Goal: Task Accomplishment & Management: Complete application form

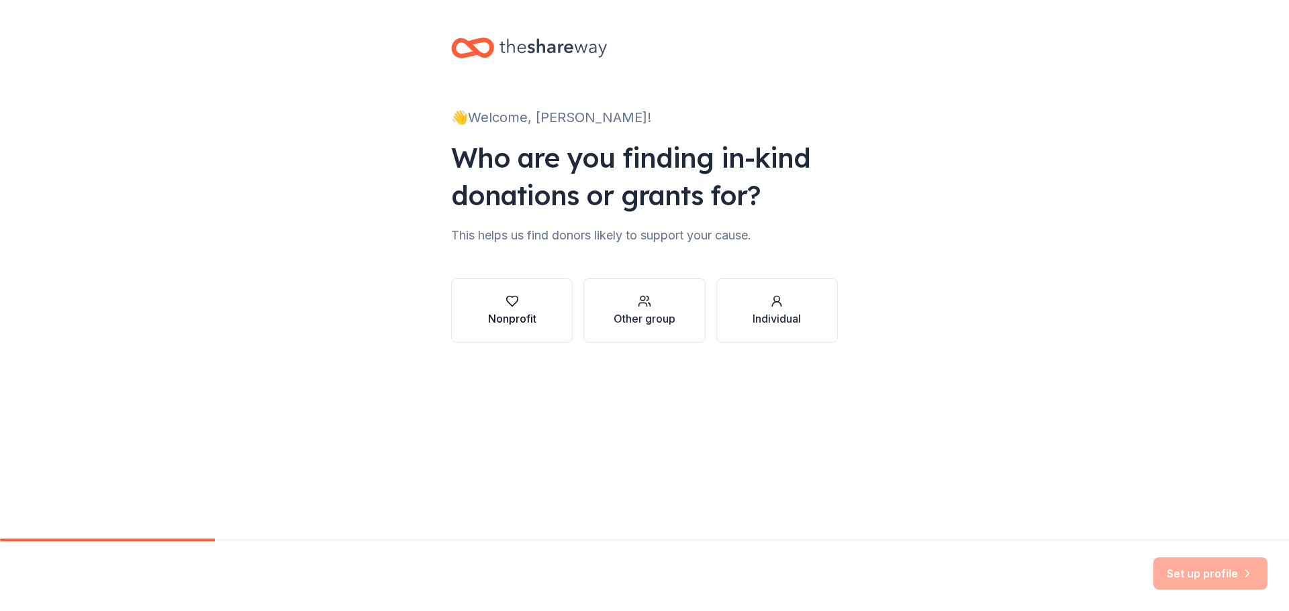
click at [513, 321] on div "Nonprofit" at bounding box center [512, 319] width 48 height 16
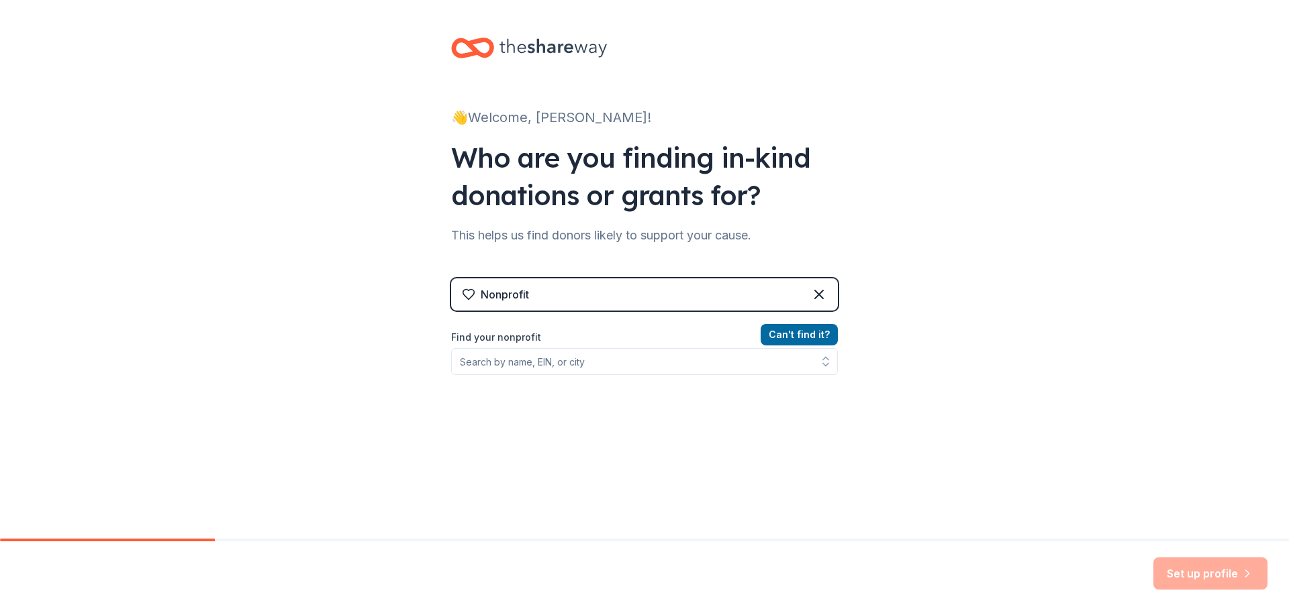
click at [584, 307] on div "Nonprofit" at bounding box center [644, 295] width 387 height 32
click at [553, 285] on div "Nonprofit" at bounding box center [644, 295] width 387 height 32
click at [527, 361] on input "Find your nonprofit" at bounding box center [644, 361] width 387 height 27
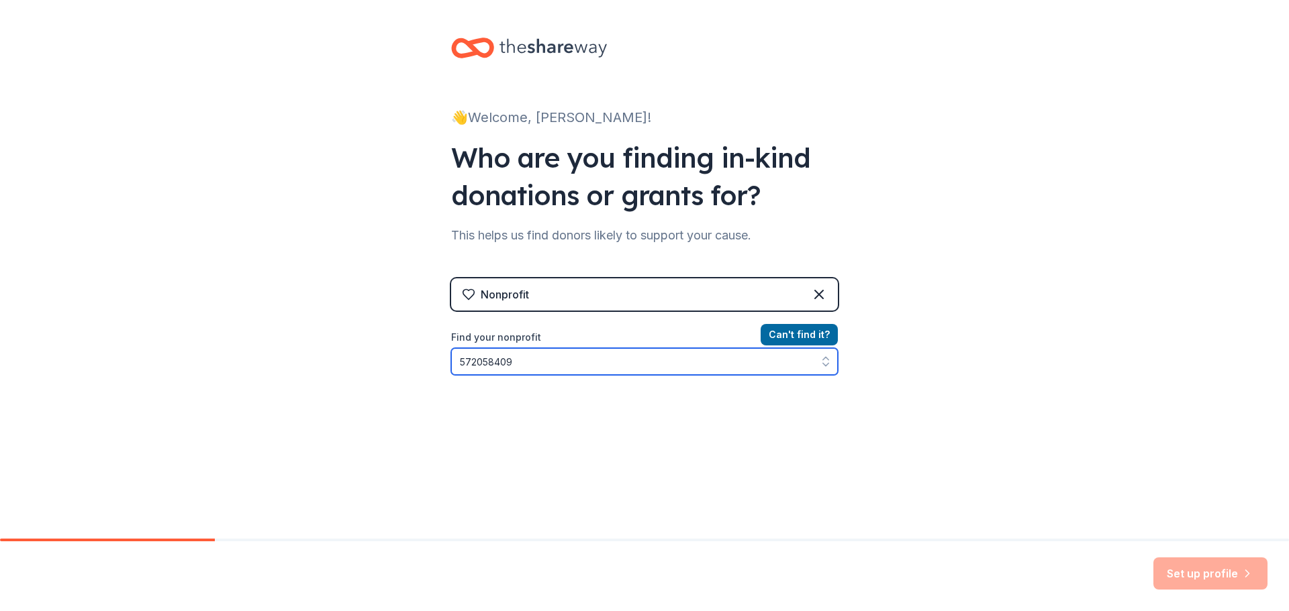
click at [466, 363] on input "572058409" at bounding box center [644, 361] width 387 height 27
type input "57-2058409"
click at [566, 359] on input "57-2058409" at bounding box center [644, 361] width 387 height 27
drag, startPoint x: 566, startPoint y: 362, endPoint x: 321, endPoint y: 376, distance: 246.0
click at [321, 376] on div "👋 Welcome, Sara! Who are you finding in-kind donations or grants for? This help…" at bounding box center [644, 287] width 1289 height 574
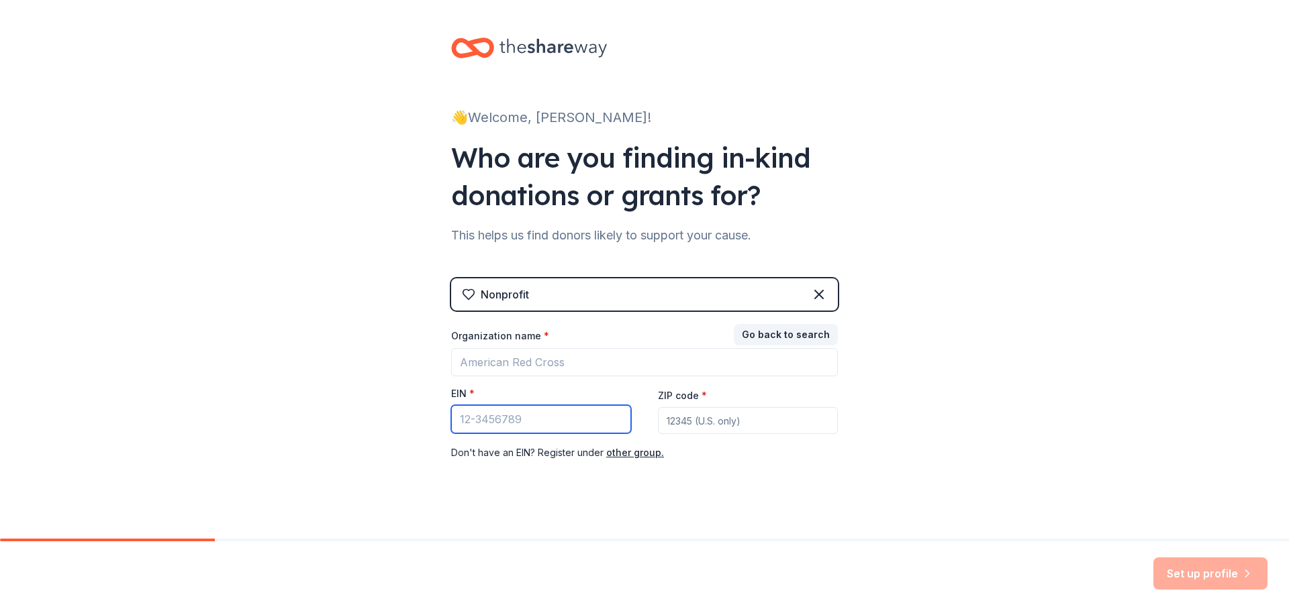
click at [487, 421] on input "EIN *" at bounding box center [541, 419] width 180 height 28
type input "57-2058409"
click at [676, 421] on input "ZIP code *" at bounding box center [748, 420] width 180 height 27
type input "28546"
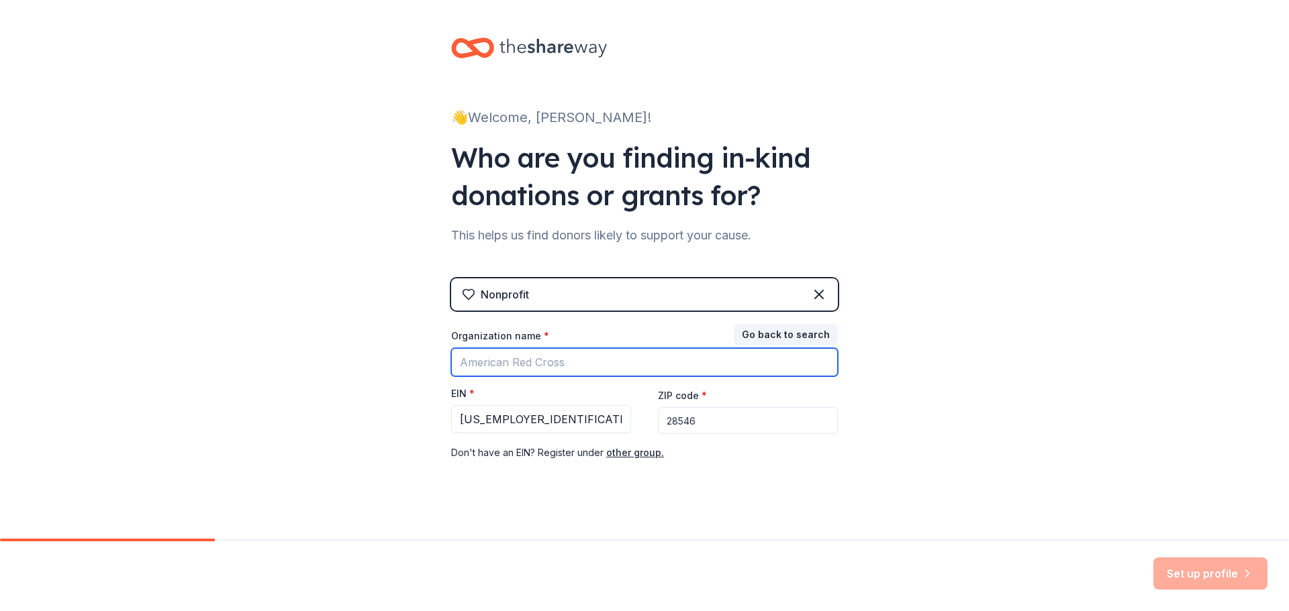
click at [495, 374] on input "Organization name *" at bounding box center [644, 362] width 387 height 28
click at [769, 362] on input "Onslow COunty Partnership for Children" at bounding box center [644, 362] width 387 height 28
click at [509, 360] on input "Onslow COunty Partnership for Children" at bounding box center [644, 362] width 387 height 28
type input "Onslow County Partnership for Children"
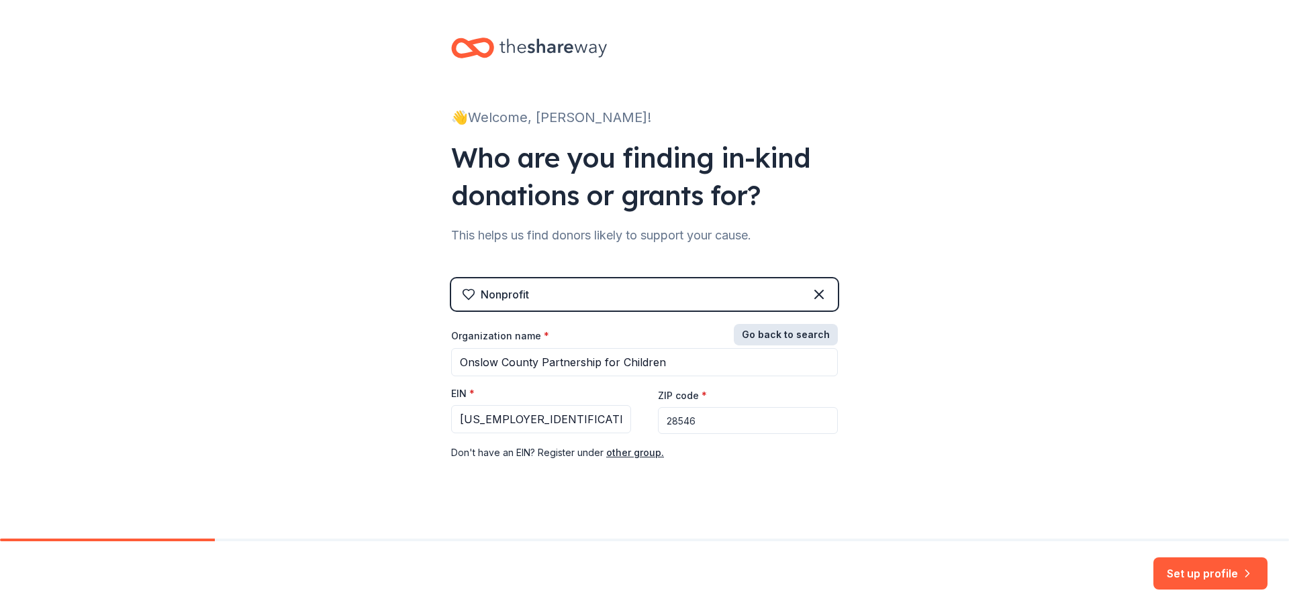
click at [797, 332] on button "Go back to search" at bounding box center [786, 334] width 104 height 21
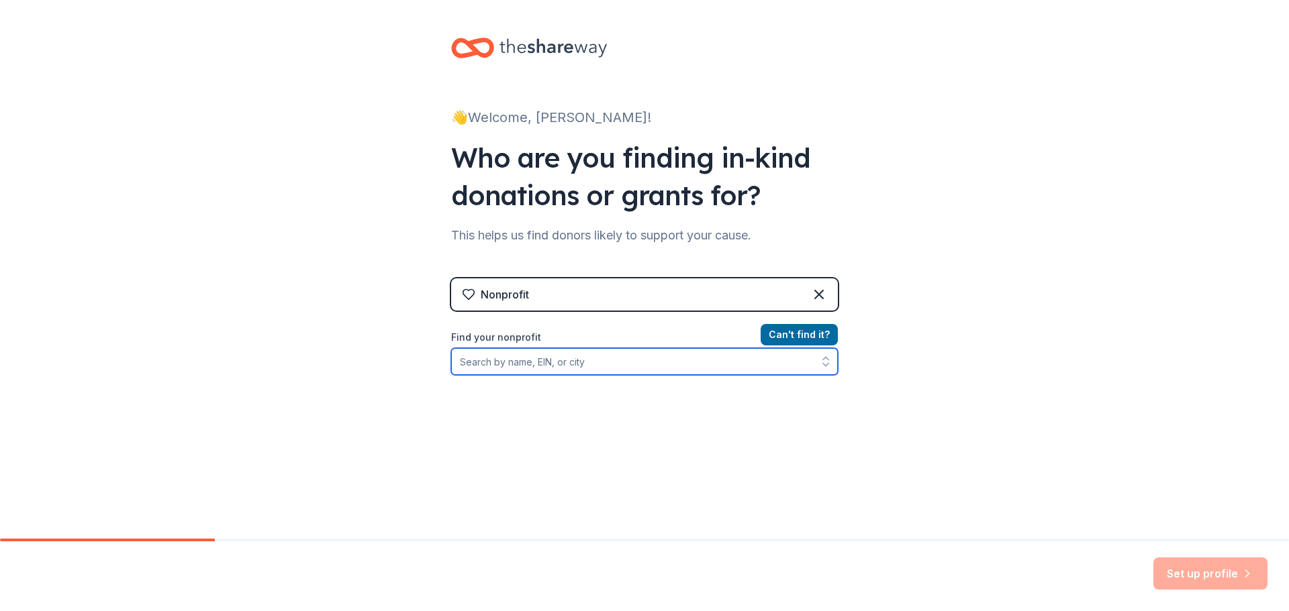
click at [583, 362] on input "Find your nonprofit" at bounding box center [644, 361] width 387 height 27
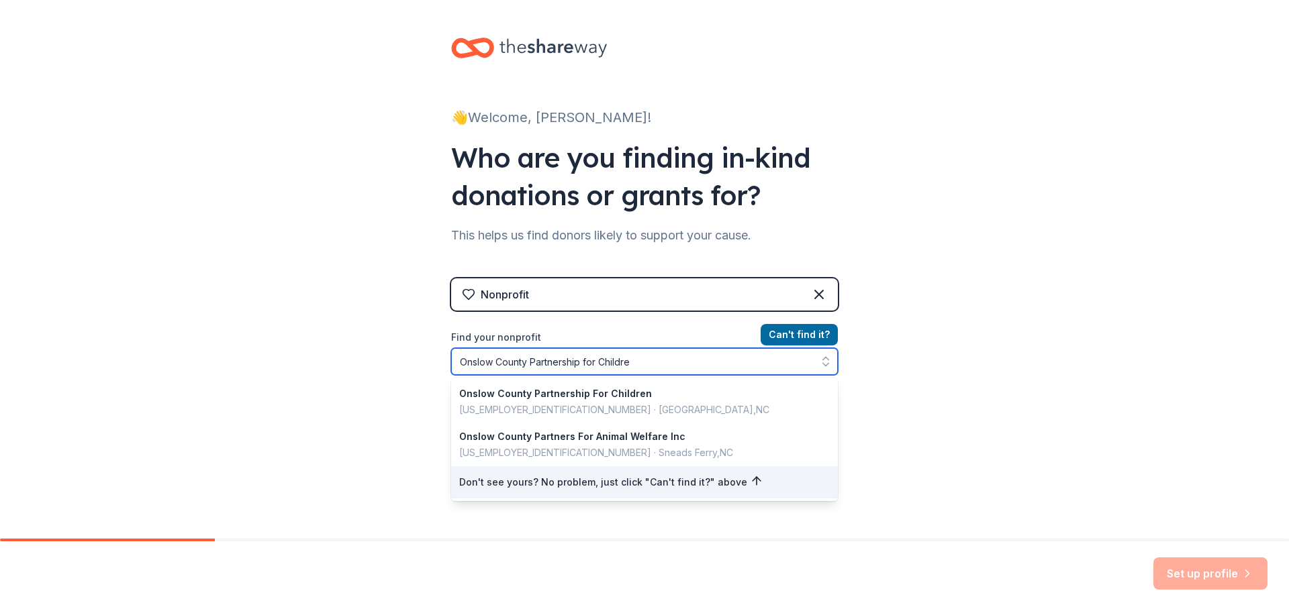
type input "Onslow County Partnership for Children"
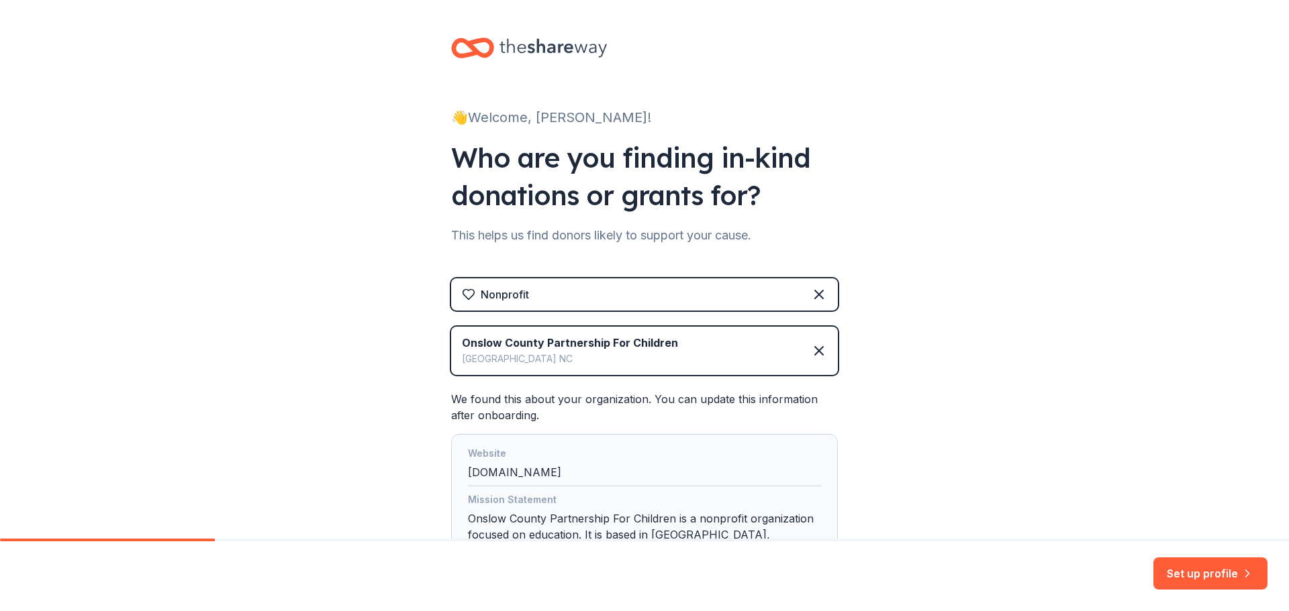
click at [615, 344] on div "Onslow County Partnership For Children" at bounding box center [570, 343] width 216 height 16
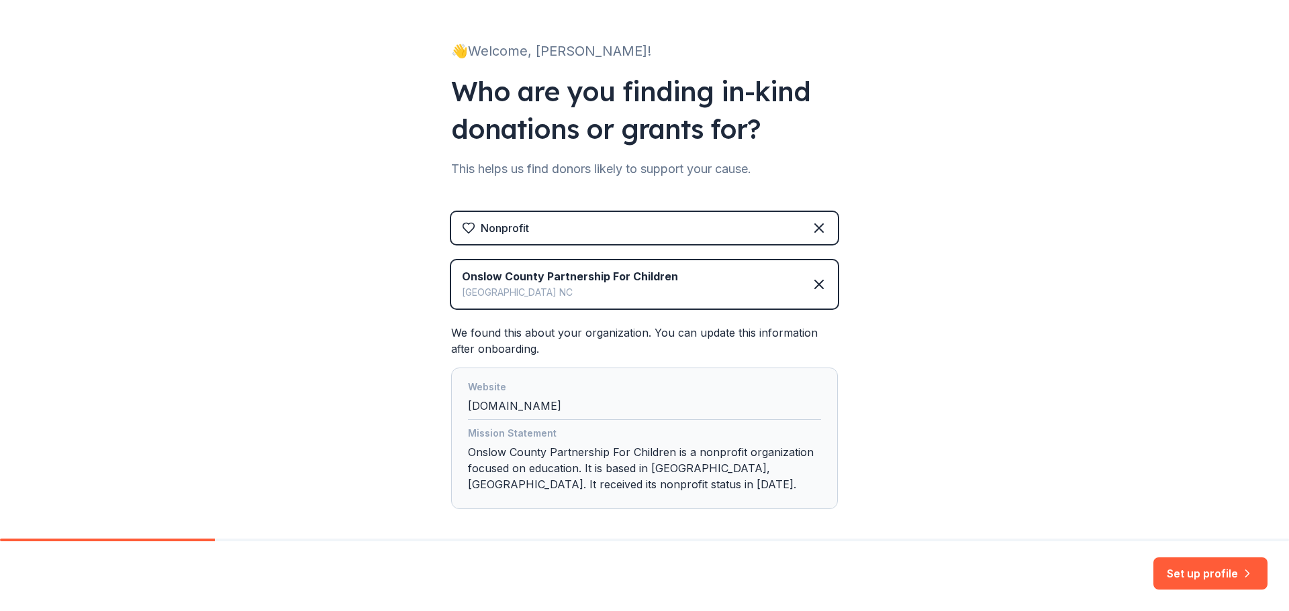
scroll to position [128, 0]
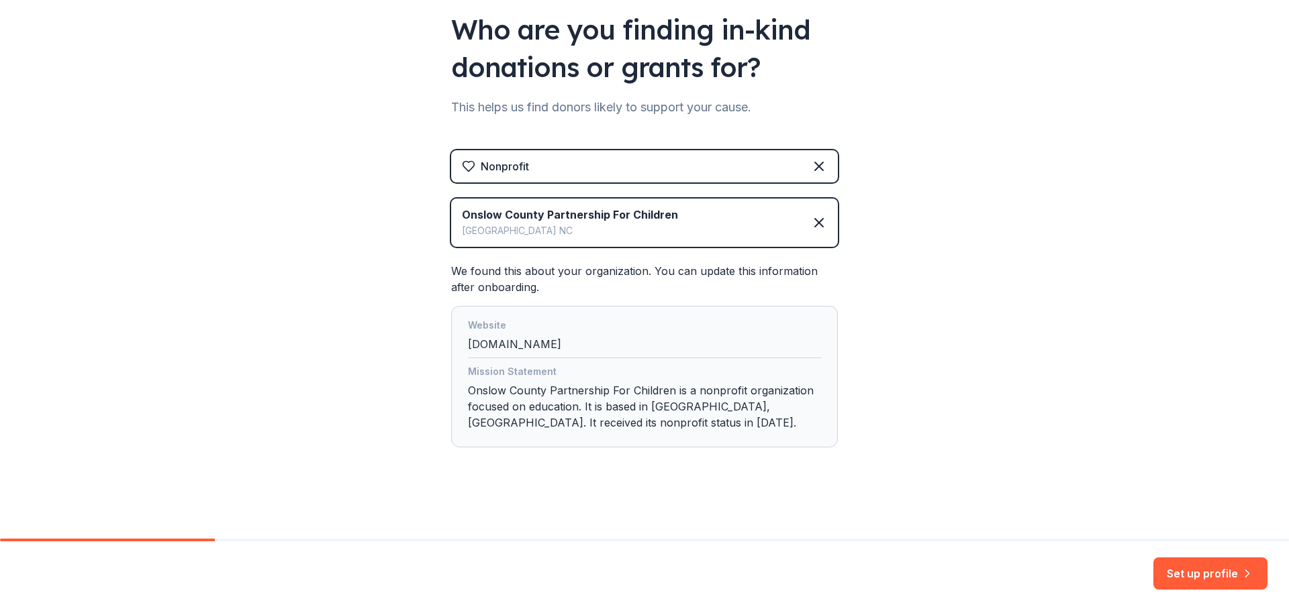
click at [1204, 576] on button "Set up profile" at bounding box center [1210, 574] width 114 height 32
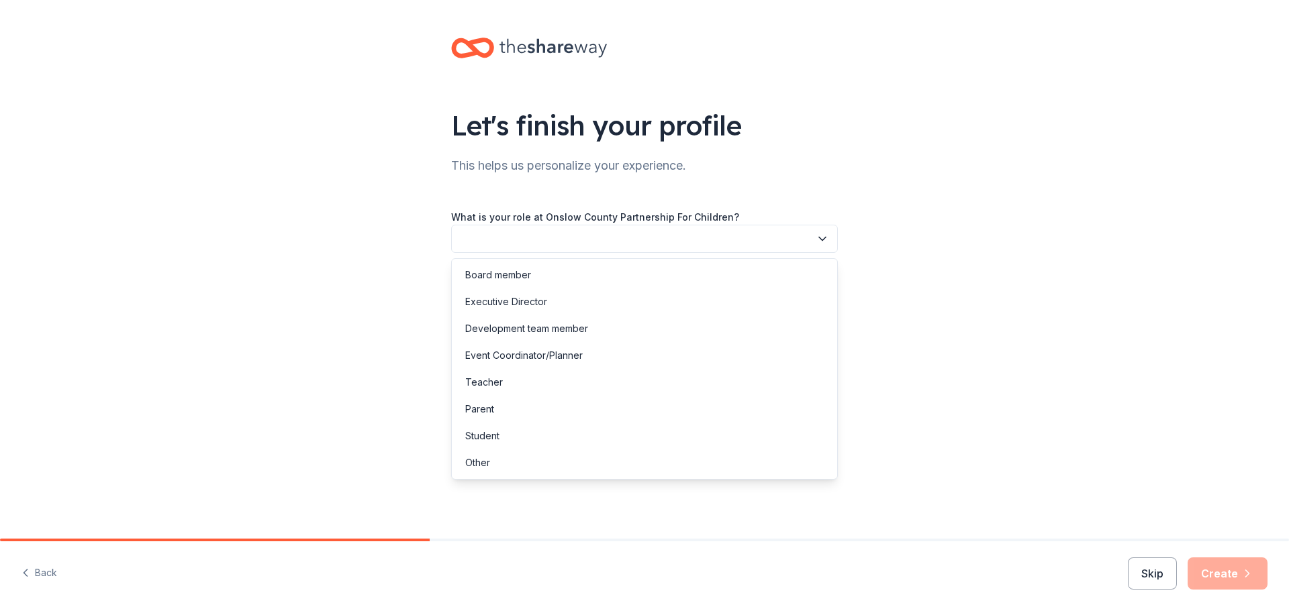
click at [807, 234] on button "button" at bounding box center [644, 239] width 387 height 28
click at [529, 325] on div "Development team member" at bounding box center [526, 329] width 123 height 16
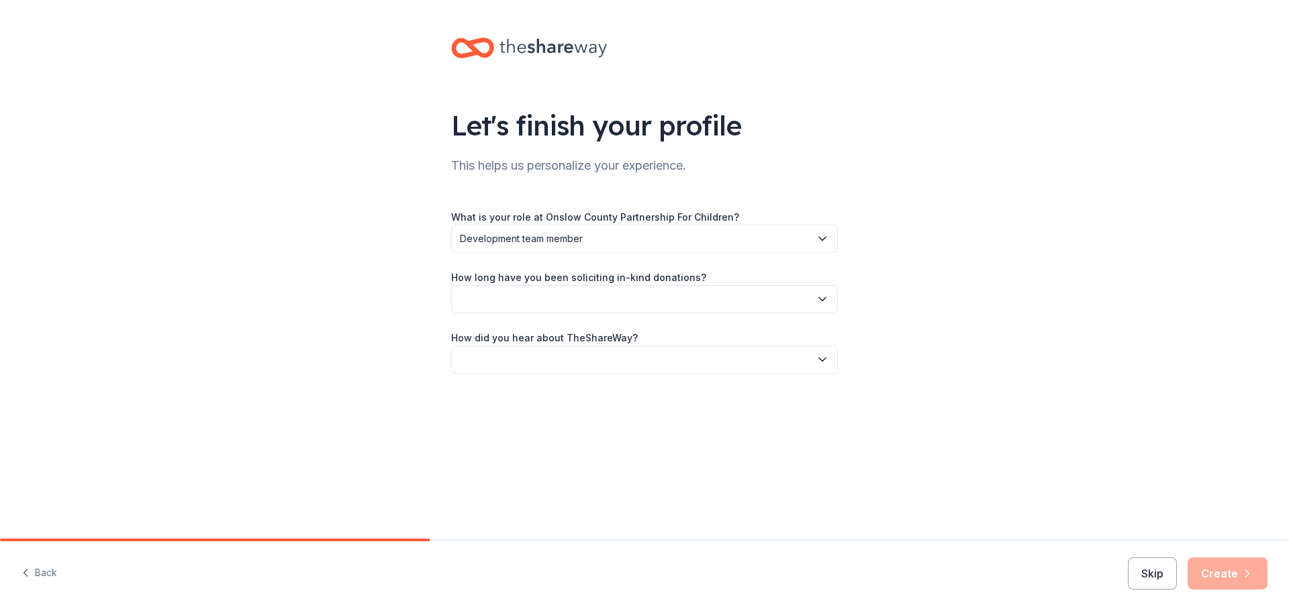
click at [815, 295] on button "button" at bounding box center [644, 299] width 387 height 28
click at [519, 417] on div "More than 5 years" at bounding box center [505, 416] width 81 height 16
click at [821, 357] on icon "button" at bounding box center [821, 359] width 13 height 13
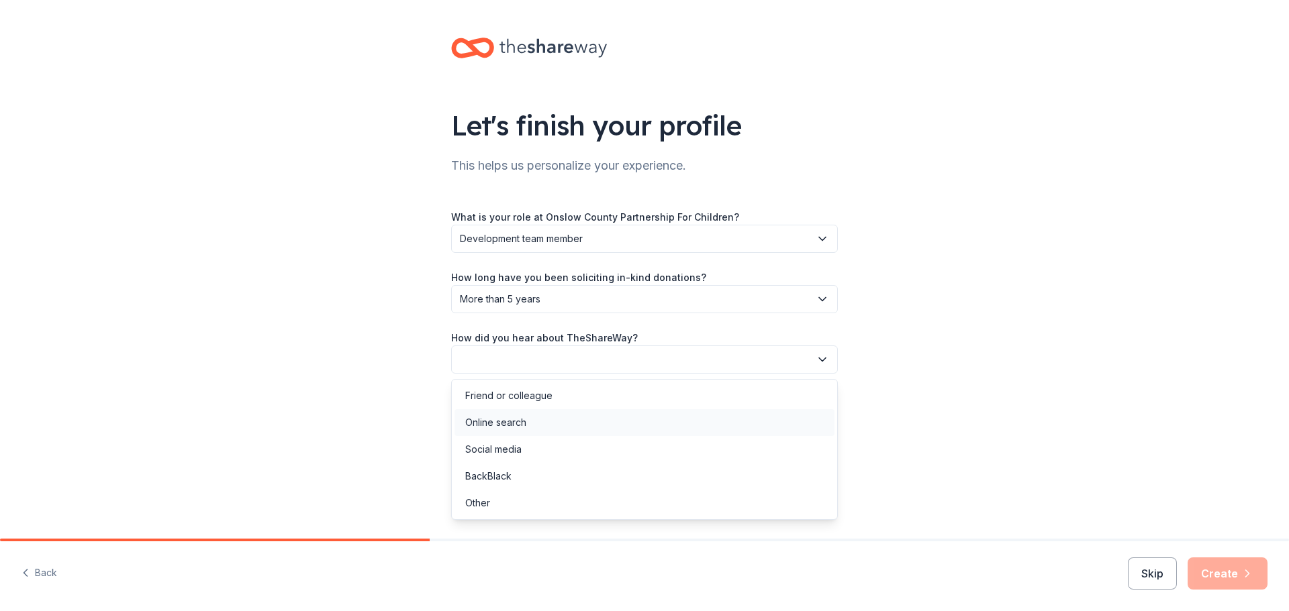
click at [499, 420] on div "Online search" at bounding box center [495, 423] width 61 height 16
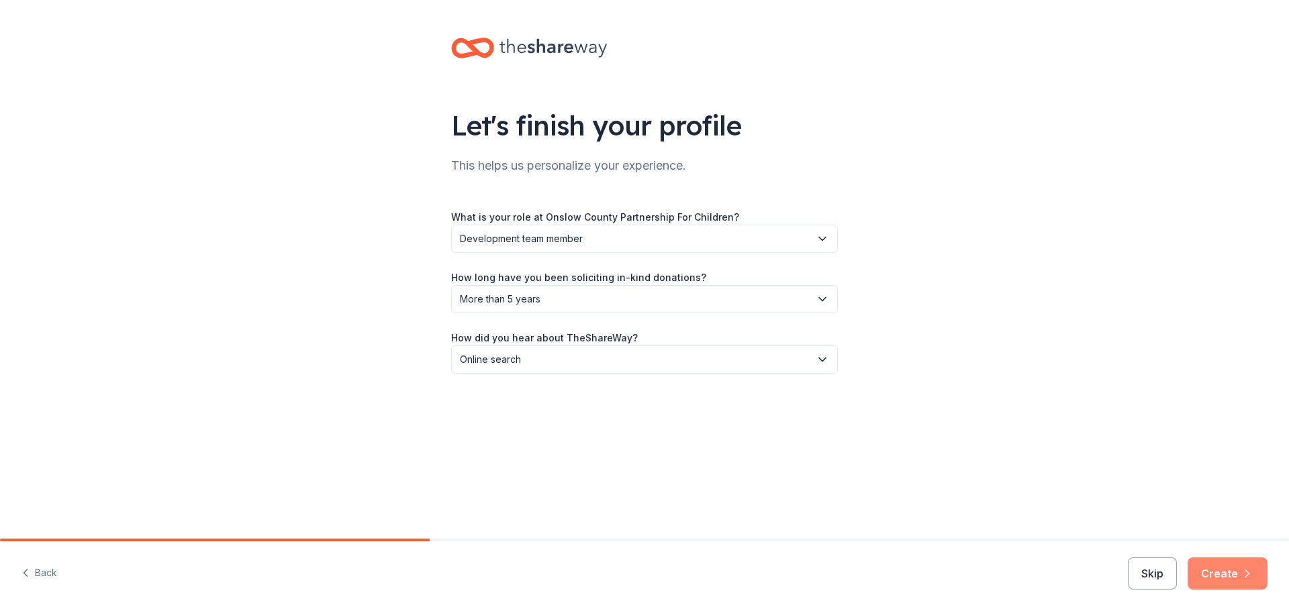
click at [1236, 567] on button "Create" at bounding box center [1227, 574] width 80 height 32
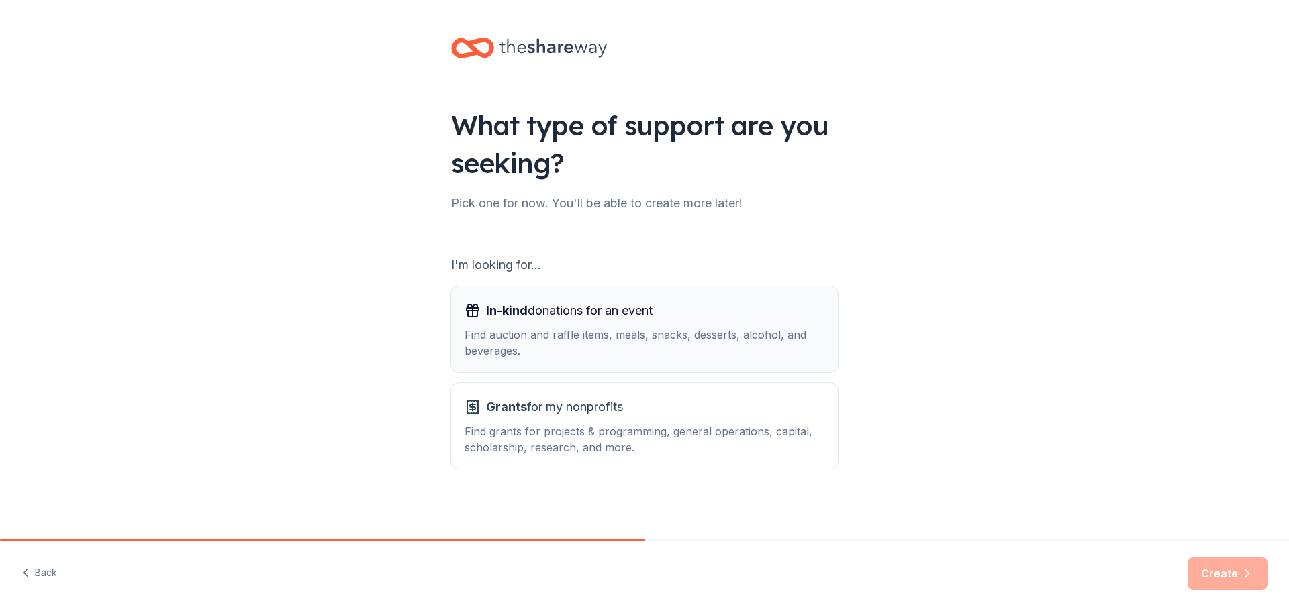
click at [583, 334] on div "Find auction and raffle items, meals, snacks, desserts, alcohol, and beverages." at bounding box center [644, 343] width 360 height 32
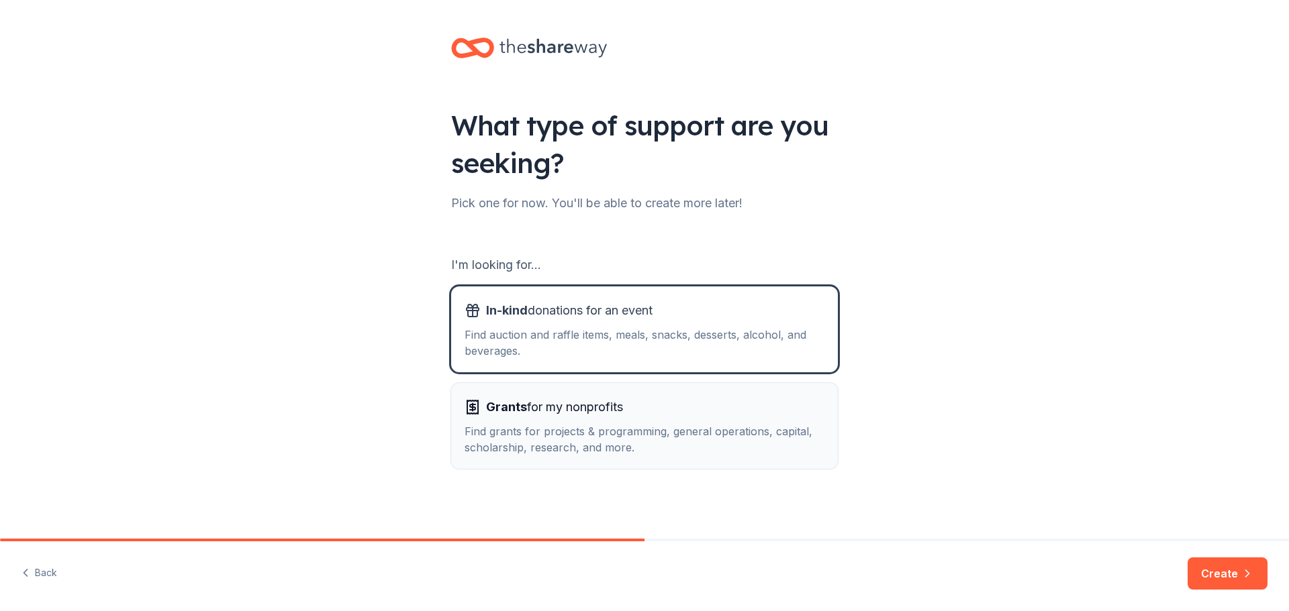
click at [590, 436] on div "Find grants for projects & programming, general operations, capital, scholarshi…" at bounding box center [644, 439] width 360 height 32
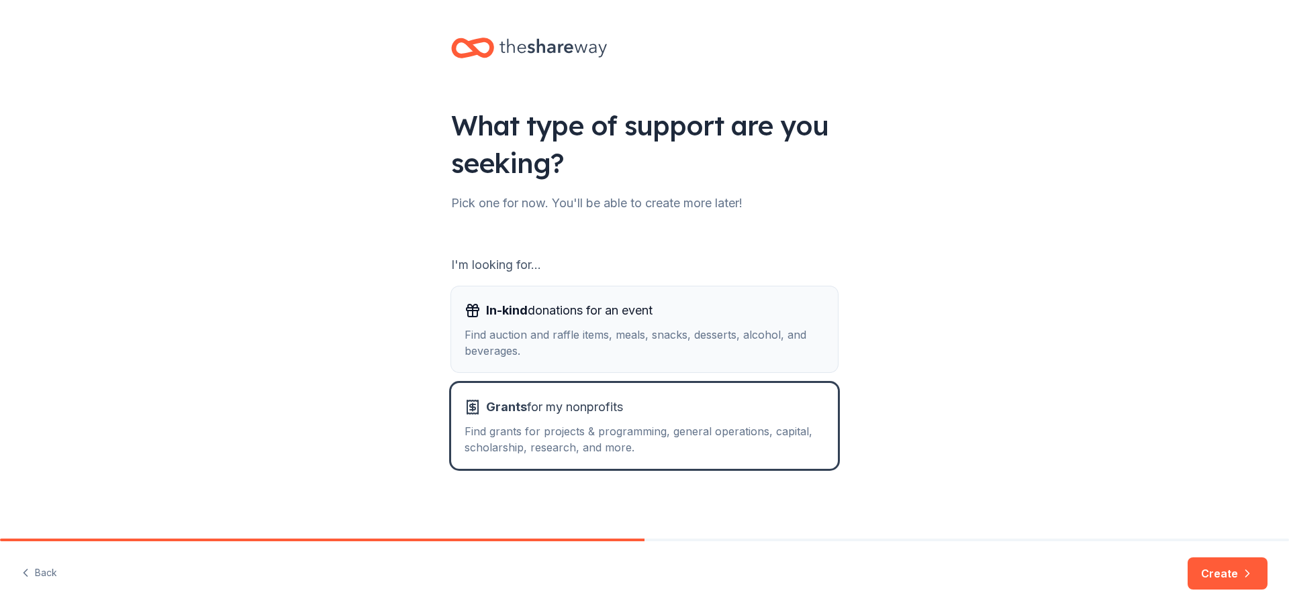
click at [609, 326] on div "In-kind donations for an event Find auction and raffle items, meals, snacks, de…" at bounding box center [644, 329] width 360 height 59
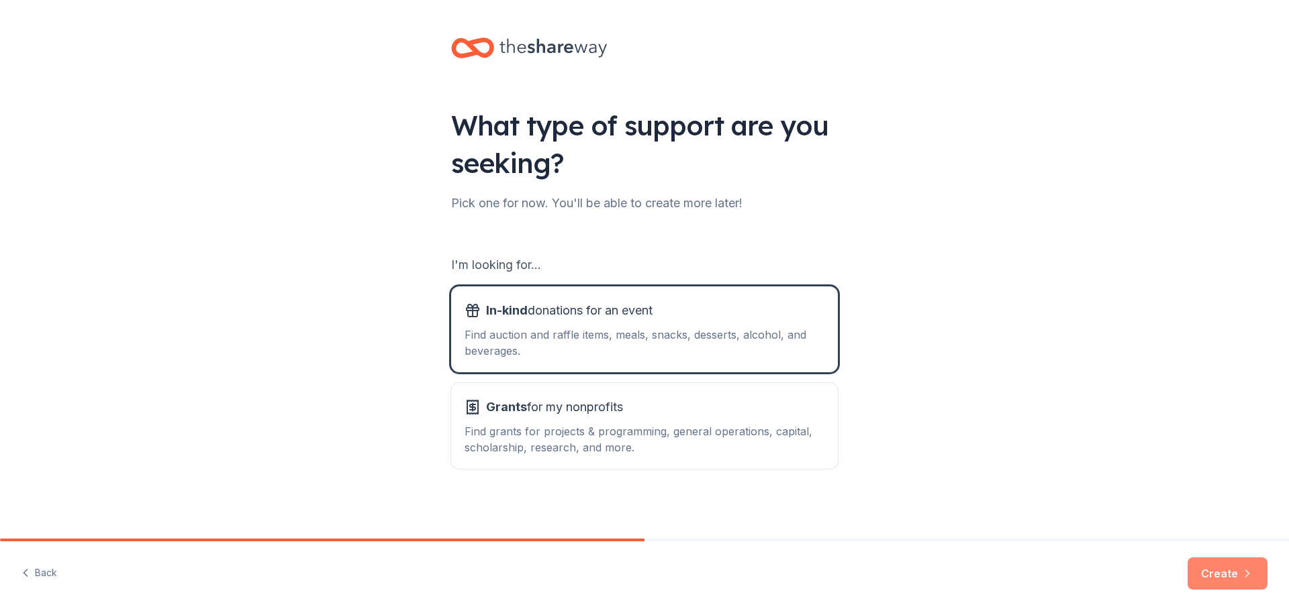
click at [1227, 576] on button "Create" at bounding box center [1227, 574] width 80 height 32
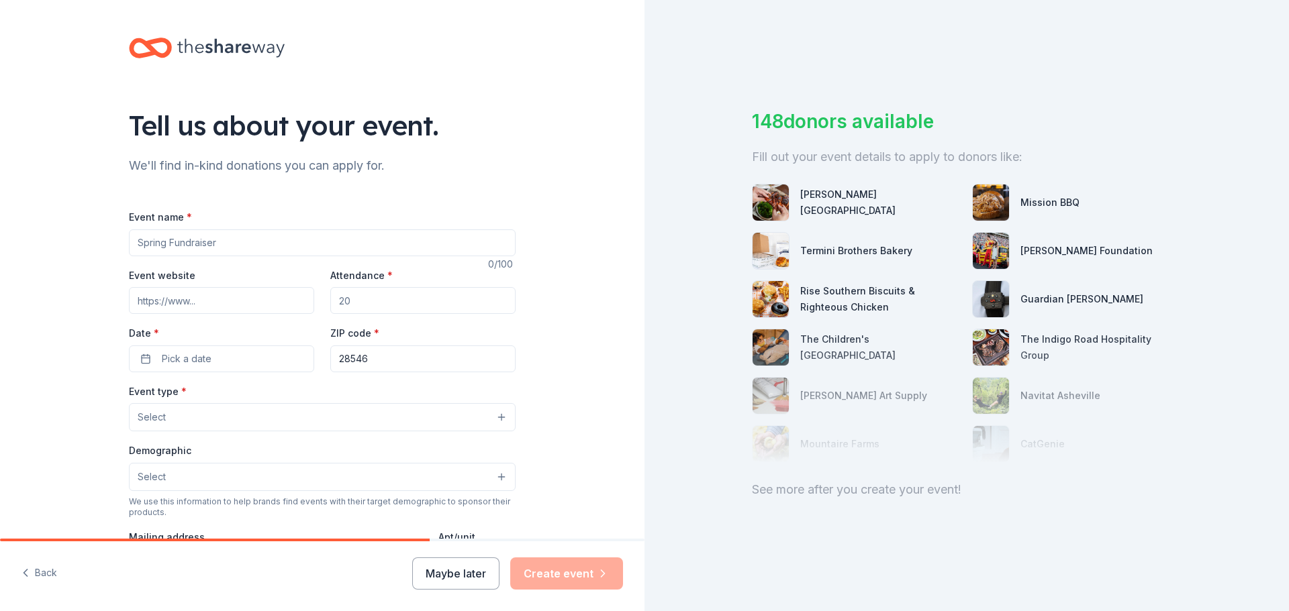
click at [241, 245] on input "Event name *" at bounding box center [322, 243] width 387 height 27
type input "Diamonds & Denim"
click at [175, 305] on input "Event website" at bounding box center [221, 300] width 185 height 27
paste input "https://www.oneplaceonslow.org/diamonds-denim/"
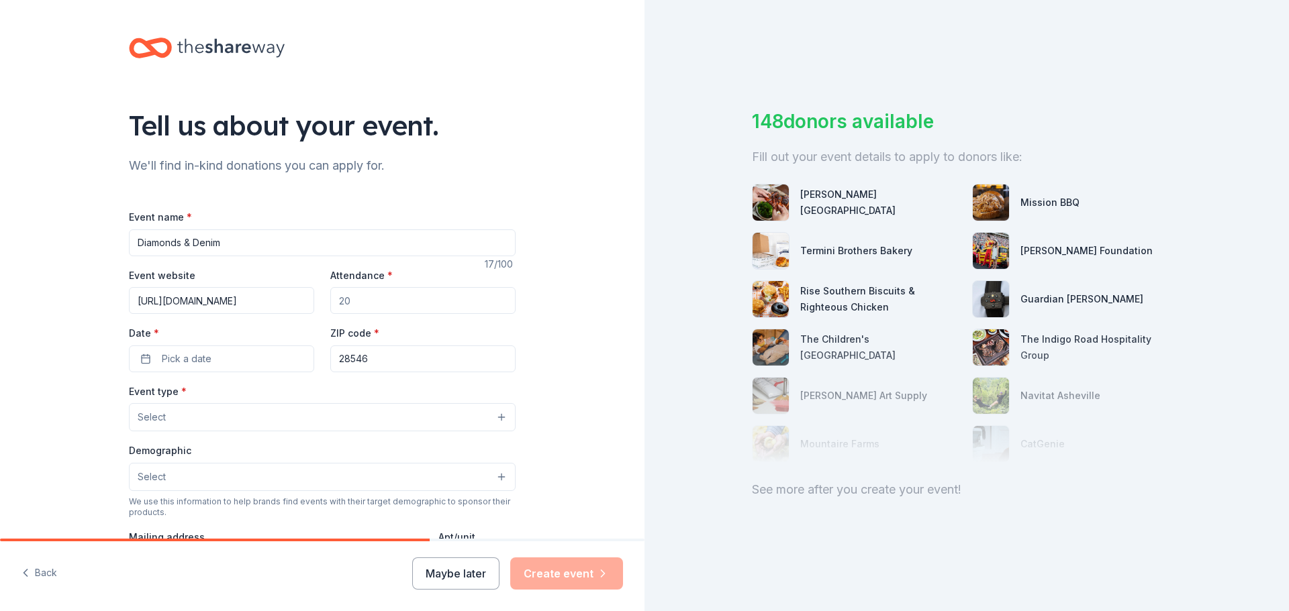
type input "https://www.oneplaceonslow.org/diamonds-denim/"
click at [370, 301] on input "Attendance *" at bounding box center [422, 300] width 185 height 27
type input "600"
click at [183, 355] on span "Pick a date" at bounding box center [187, 359] width 50 height 16
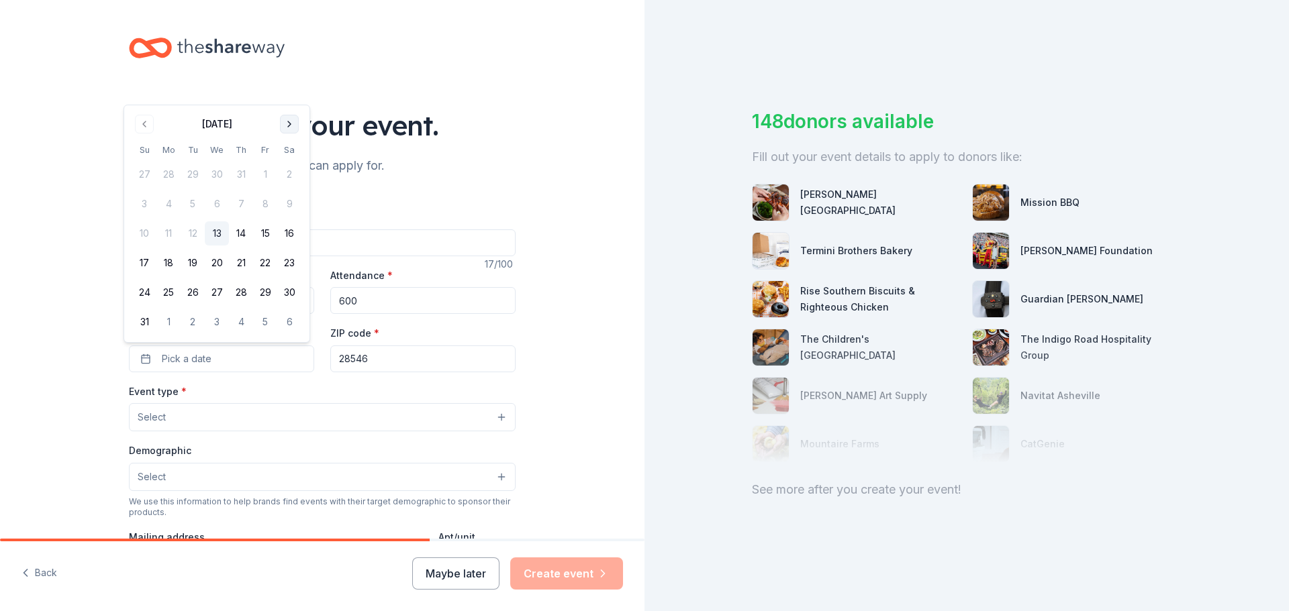
click at [283, 125] on button "Go to next month" at bounding box center [289, 124] width 19 height 19
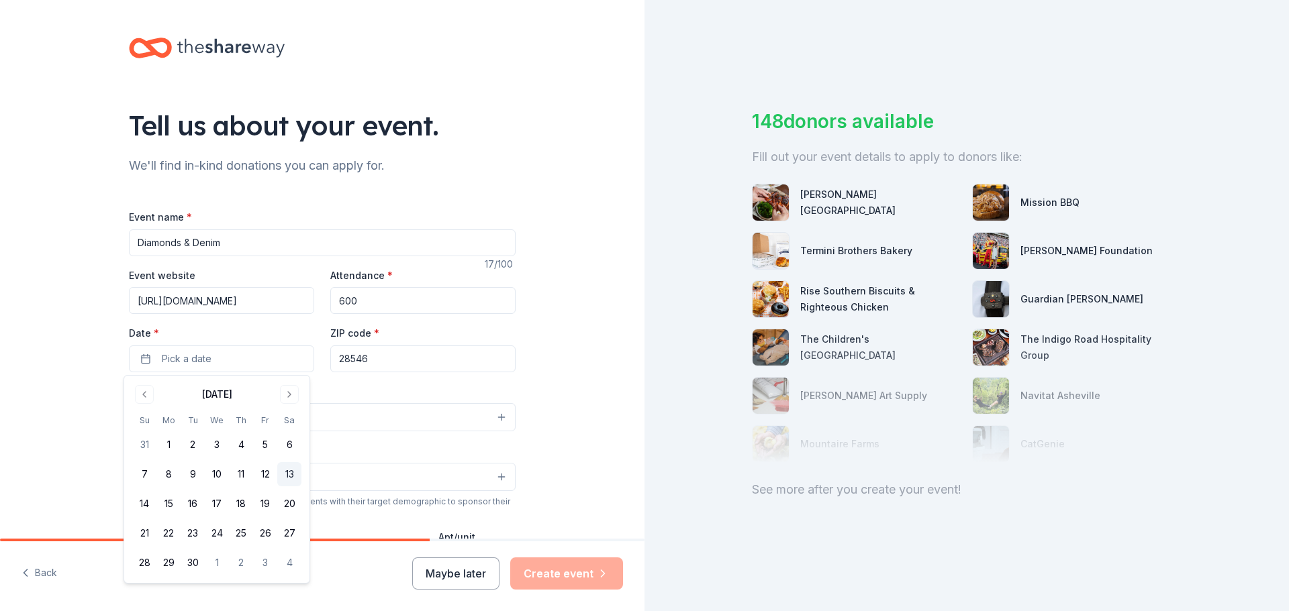
click at [289, 474] on button "13" at bounding box center [289, 474] width 24 height 24
click at [443, 357] on input "28546" at bounding box center [422, 359] width 185 height 27
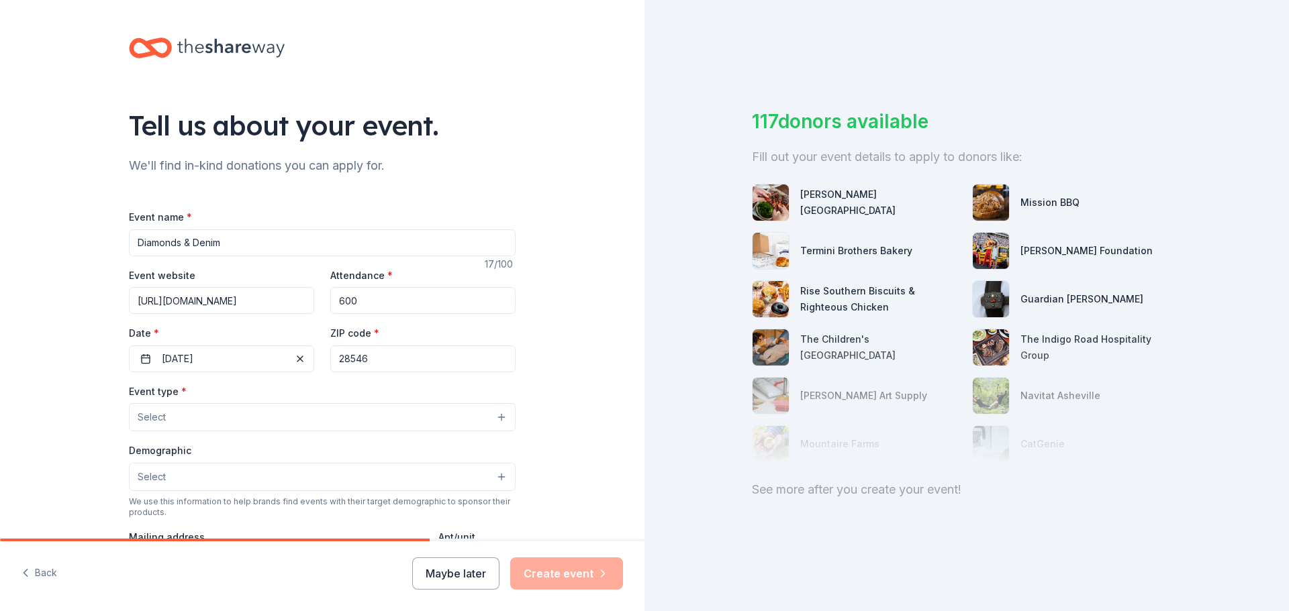
click at [209, 416] on button "Select" at bounding box center [322, 417] width 387 height 28
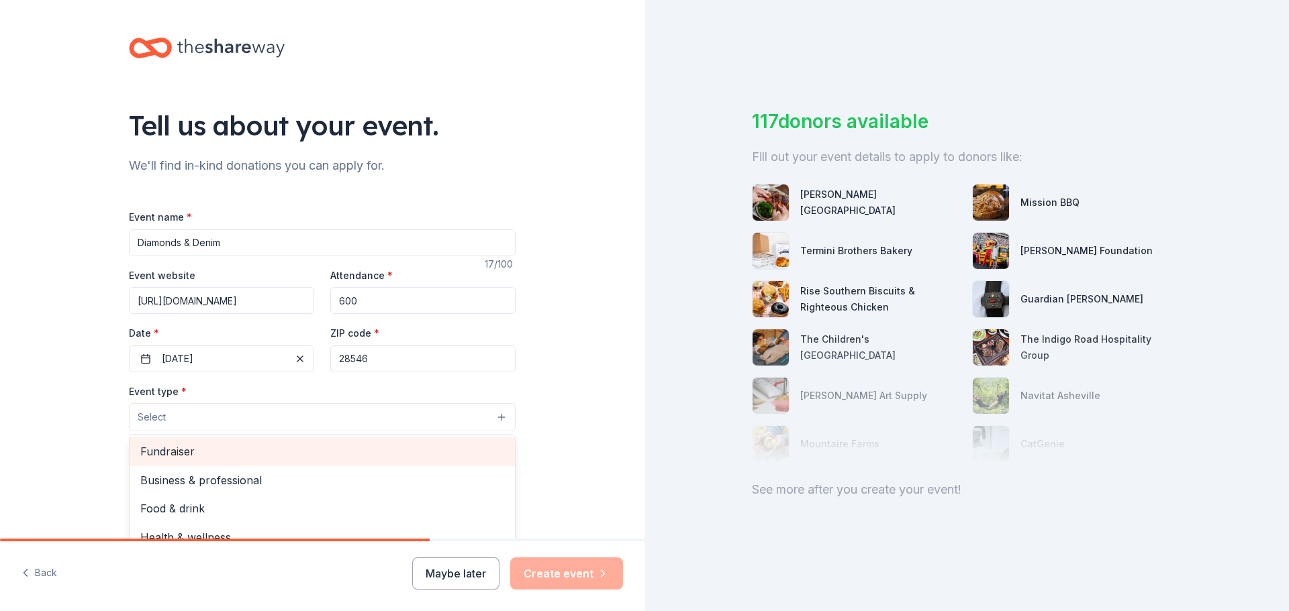
click at [179, 452] on span "Fundraiser" at bounding box center [322, 451] width 364 height 17
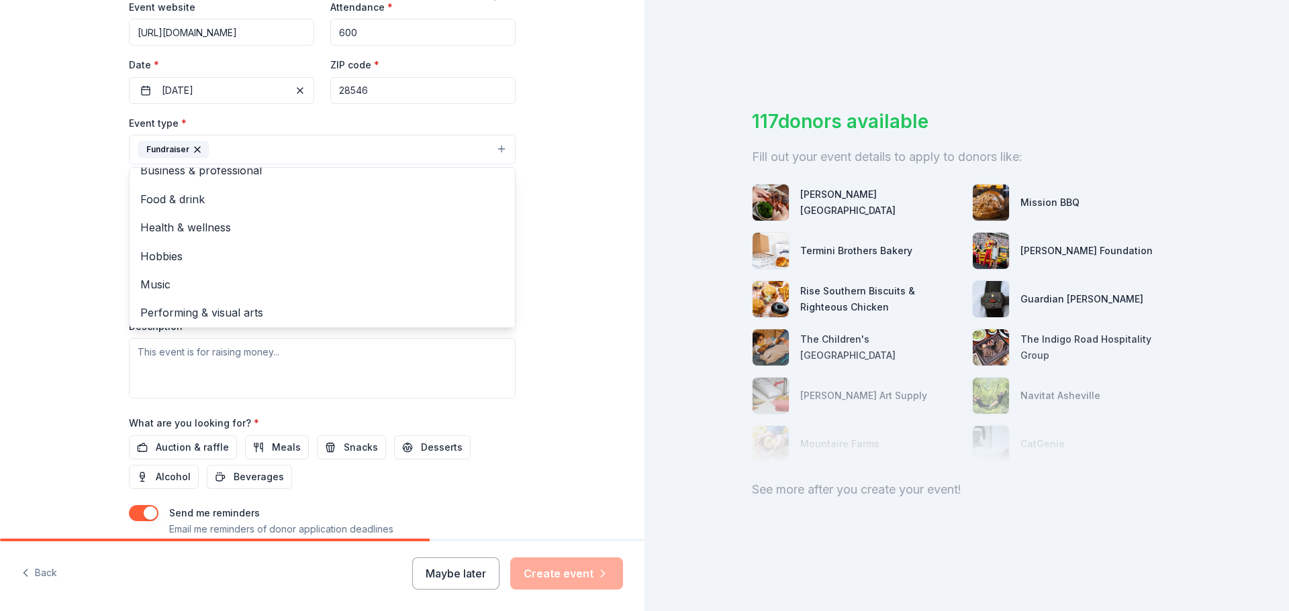
scroll to position [16, 0]
click at [515, 409] on div "Tell us about your event. We'll find in-kind donations you can apply for. Event…" at bounding box center [322, 179] width 430 height 895
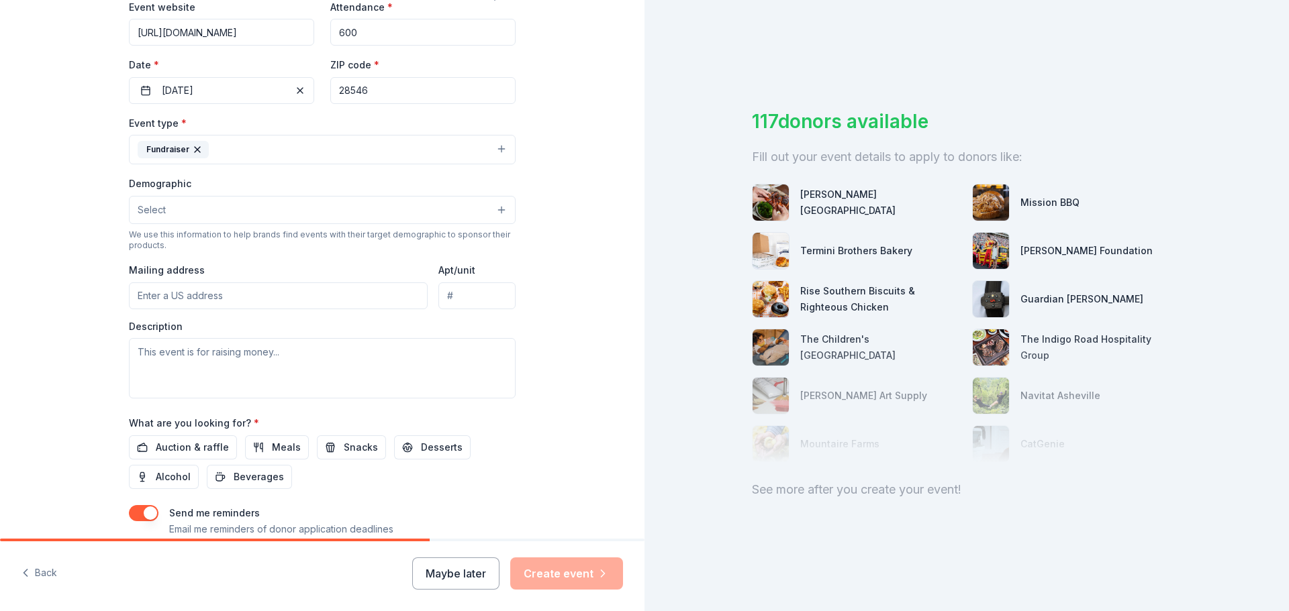
click at [162, 210] on button "Select" at bounding box center [322, 210] width 387 height 28
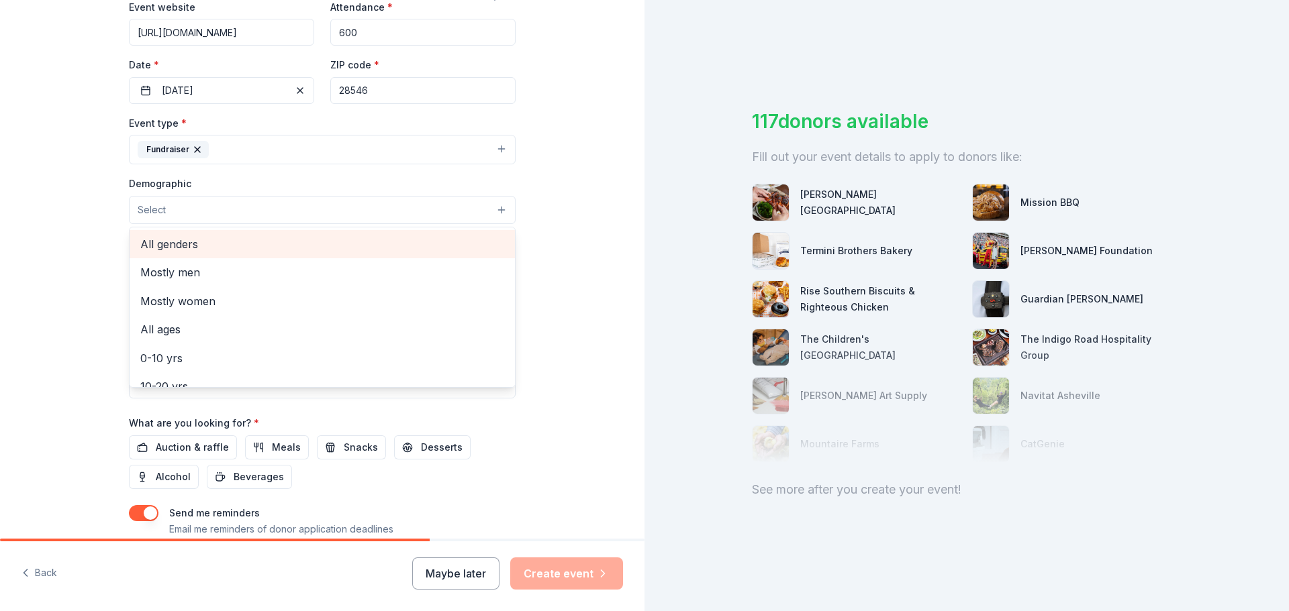
click at [178, 246] on span "All genders" at bounding box center [322, 244] width 364 height 17
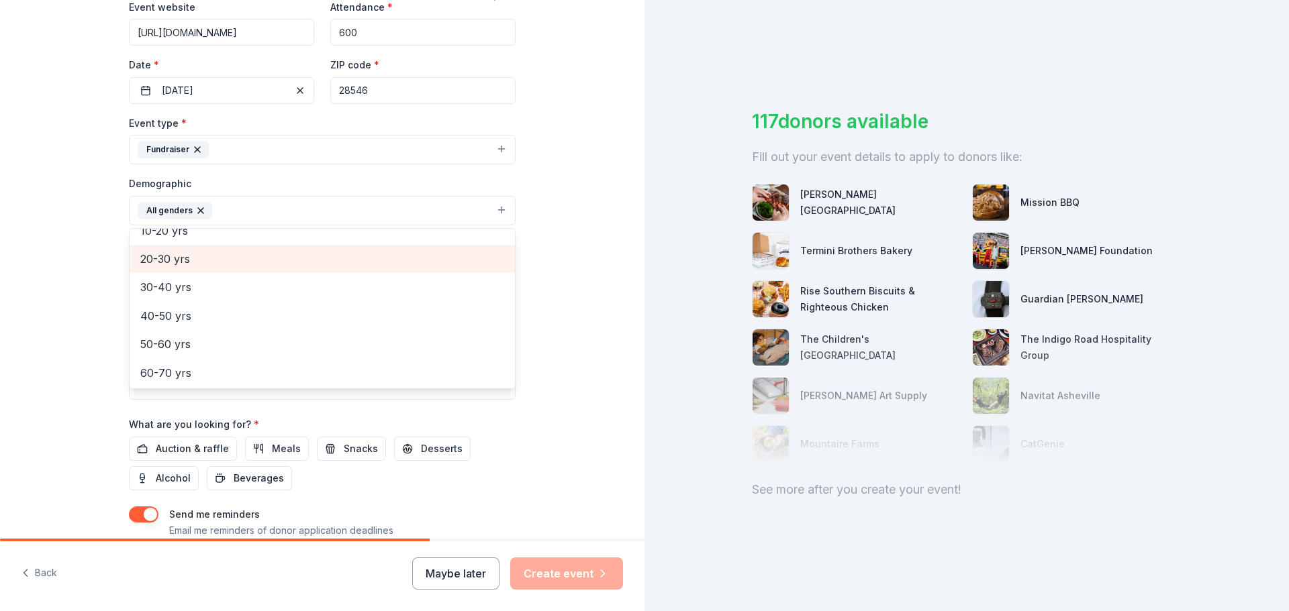
scroll to position [134, 0]
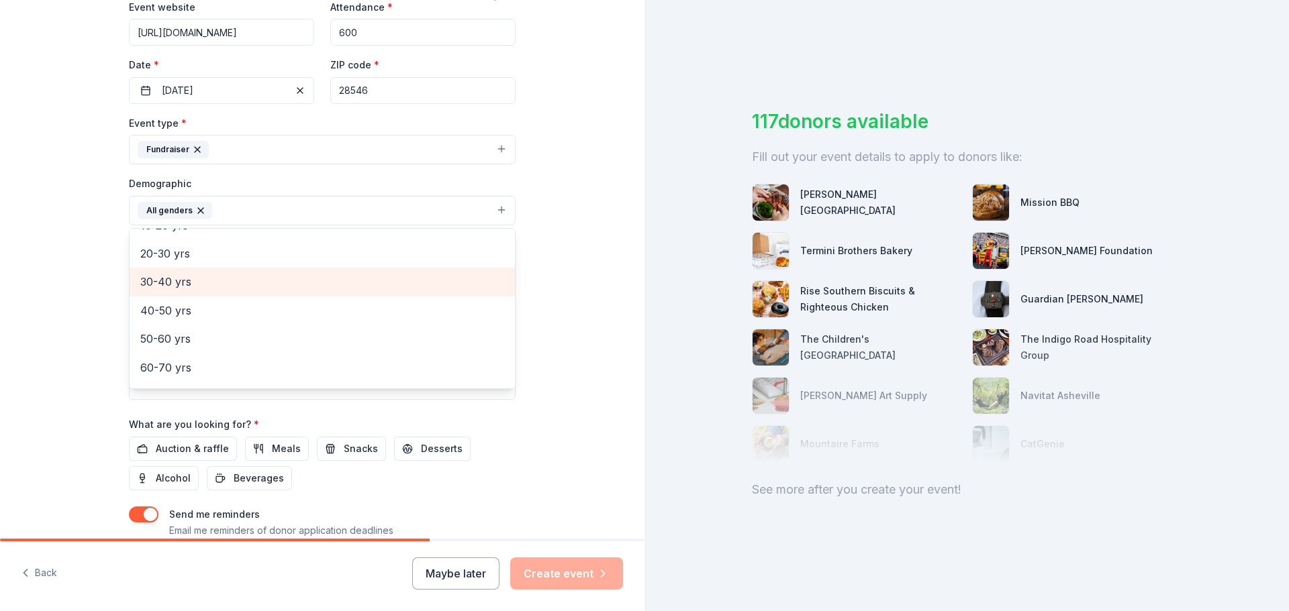
click at [176, 278] on span "30-40 yrs" at bounding box center [322, 281] width 364 height 17
click at [174, 276] on span "40-50 yrs" at bounding box center [322, 281] width 364 height 17
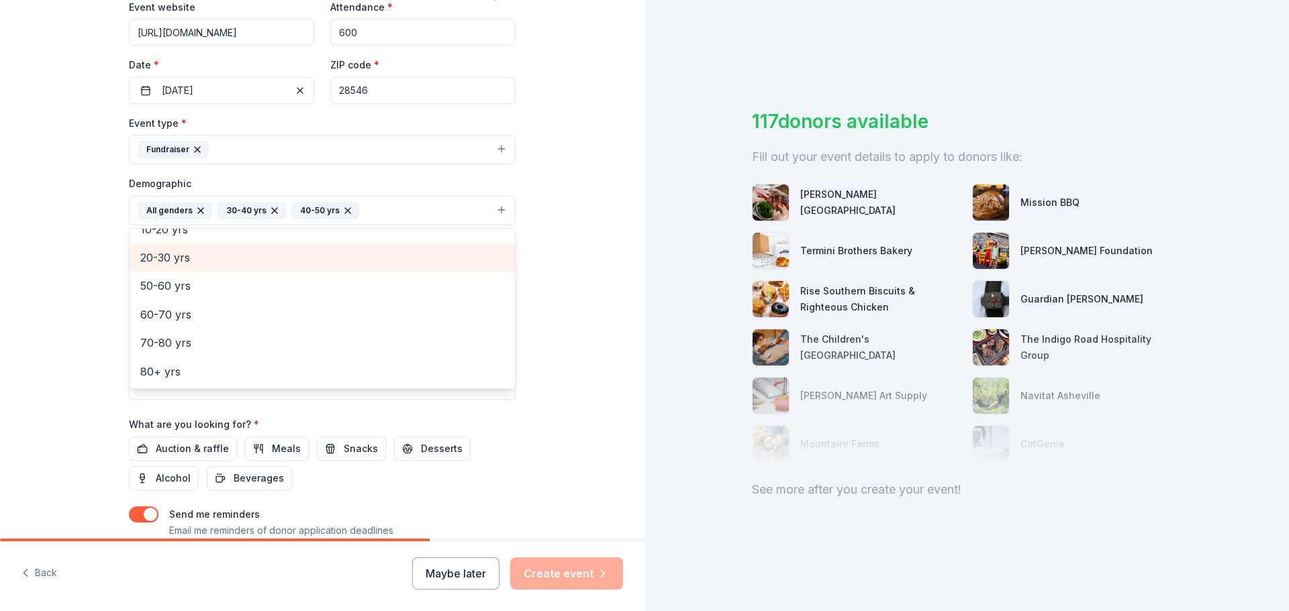
click at [174, 259] on span "20-30 yrs" at bounding box center [322, 257] width 364 height 17
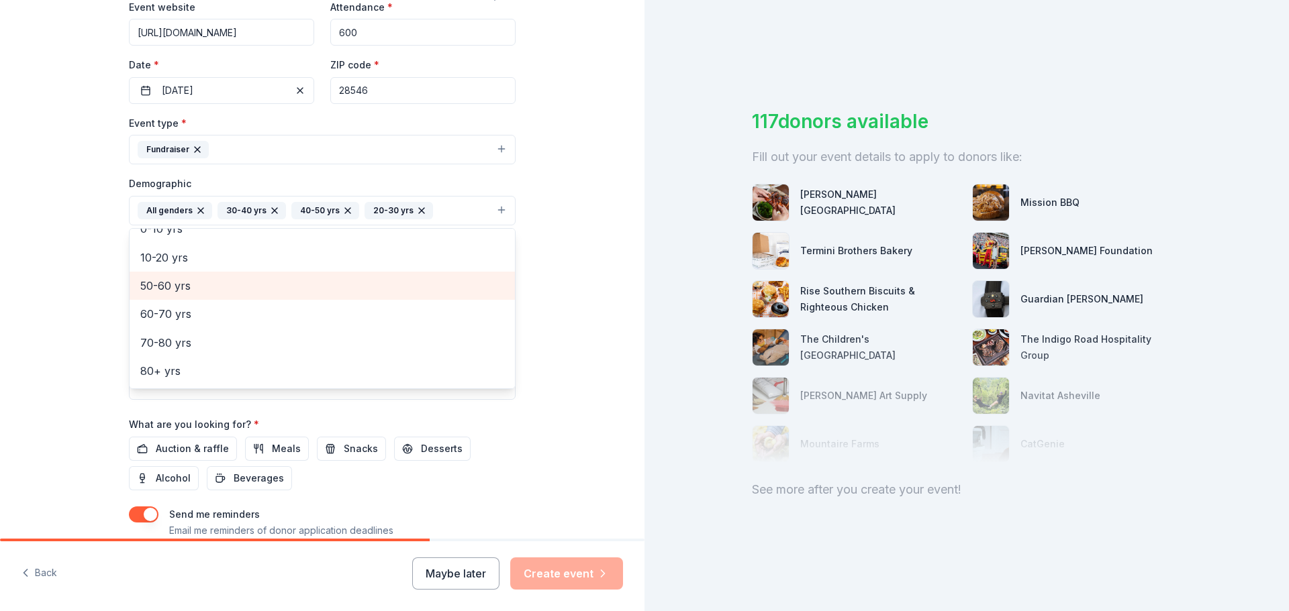
click at [172, 289] on span "50-60 yrs" at bounding box center [322, 285] width 364 height 17
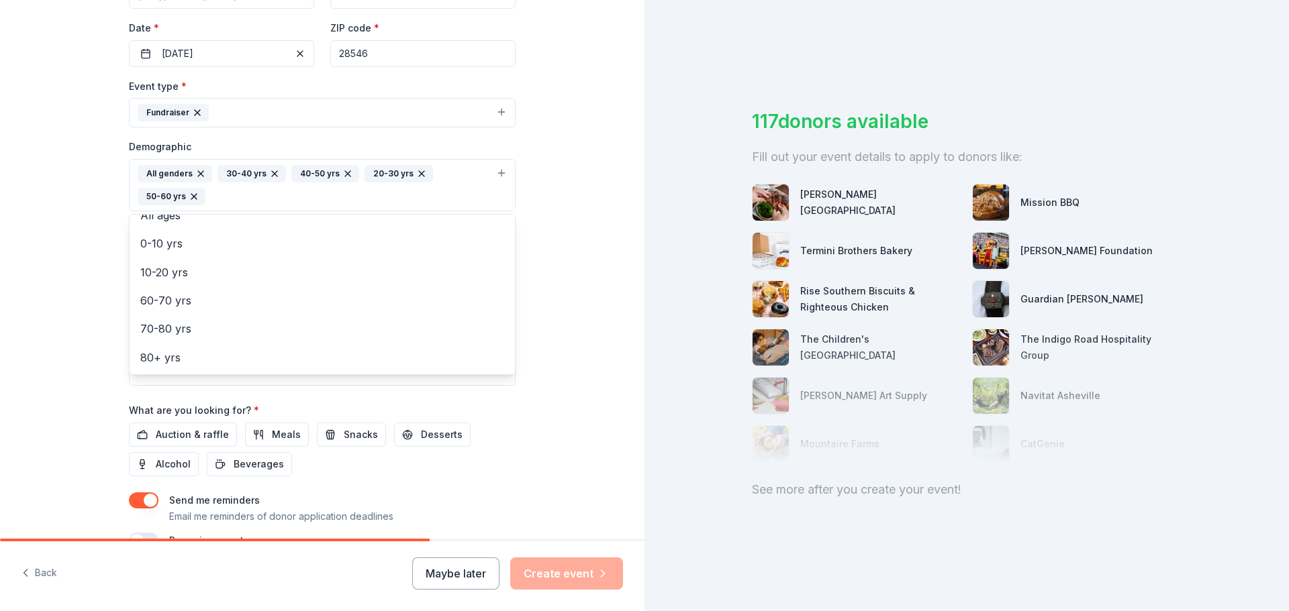
scroll to position [336, 0]
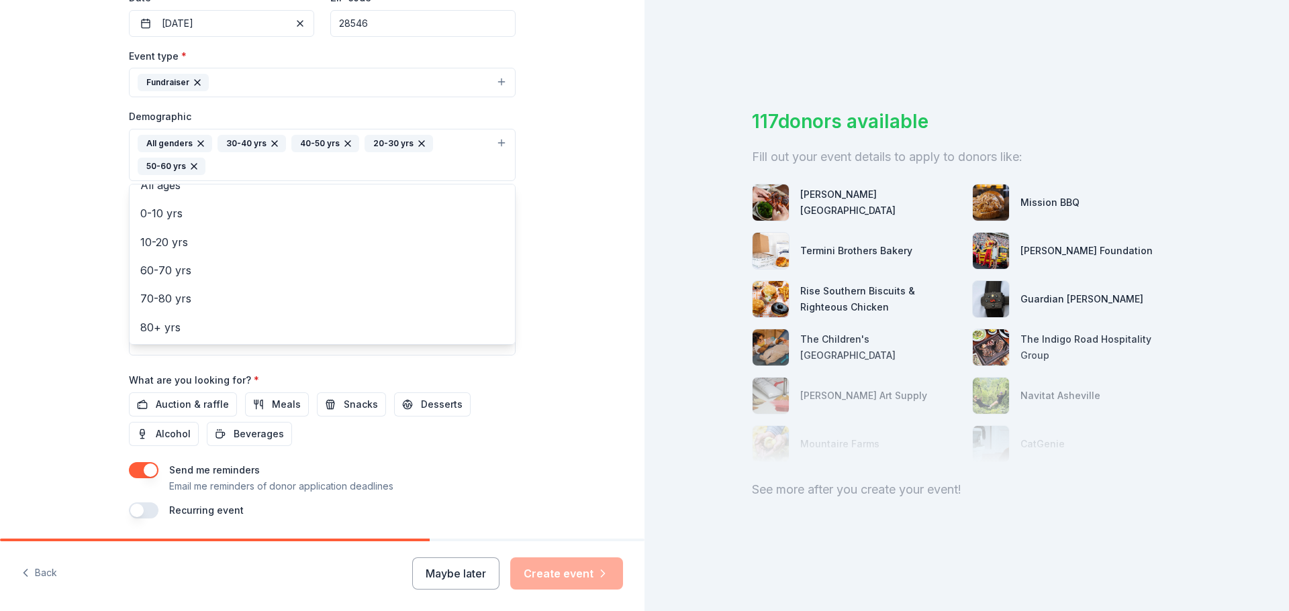
click at [523, 325] on div "Tell us about your event. We'll find in-kind donations you can apply for. Event…" at bounding box center [322, 123] width 430 height 919
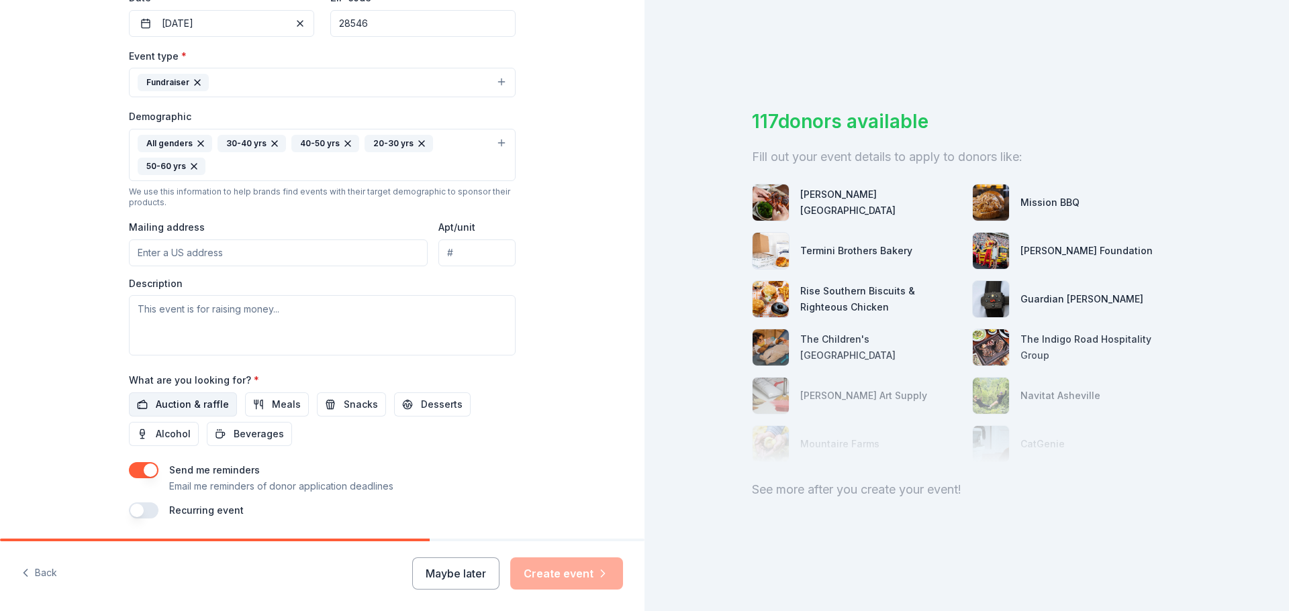
click at [186, 402] on span "Auction & raffle" at bounding box center [192, 405] width 73 height 16
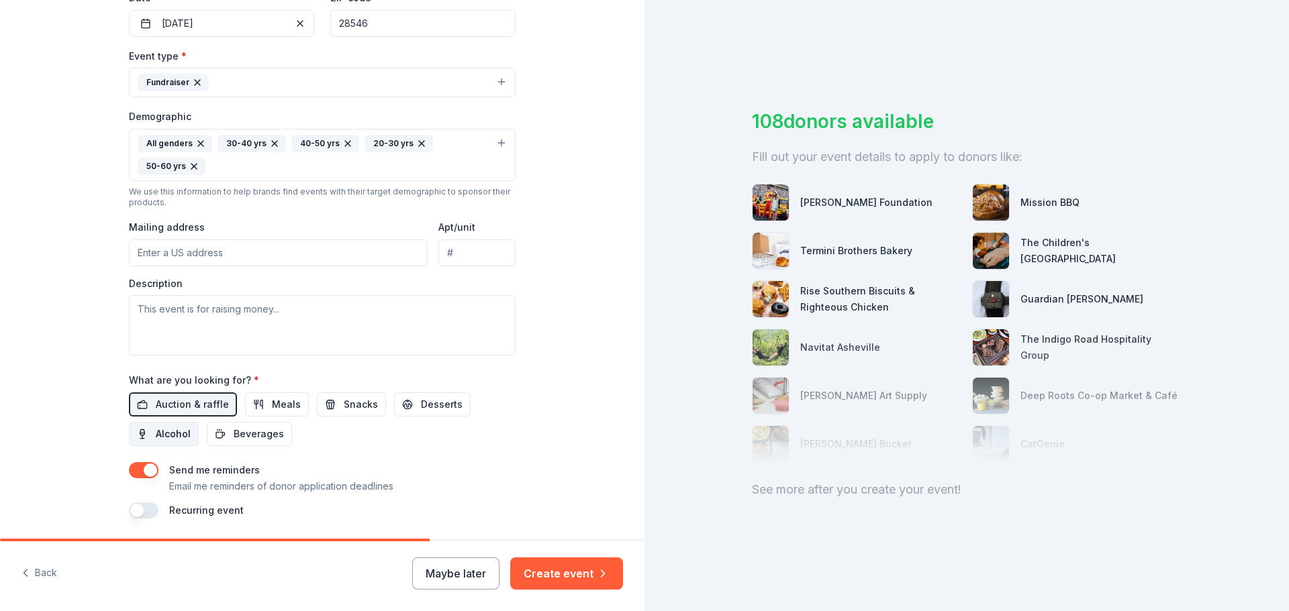
click at [174, 432] on span "Alcohol" at bounding box center [173, 434] width 35 height 16
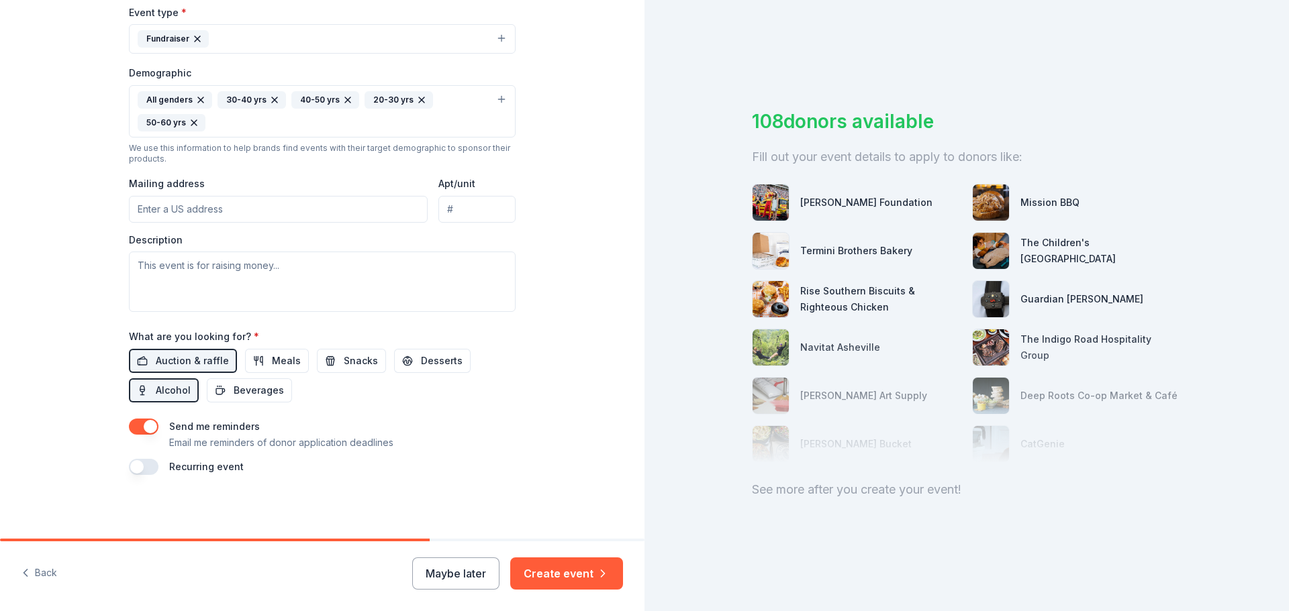
scroll to position [380, 0]
click at [570, 576] on button "Create event" at bounding box center [566, 574] width 113 height 32
click at [190, 205] on input "Mailing address" at bounding box center [278, 208] width 299 height 27
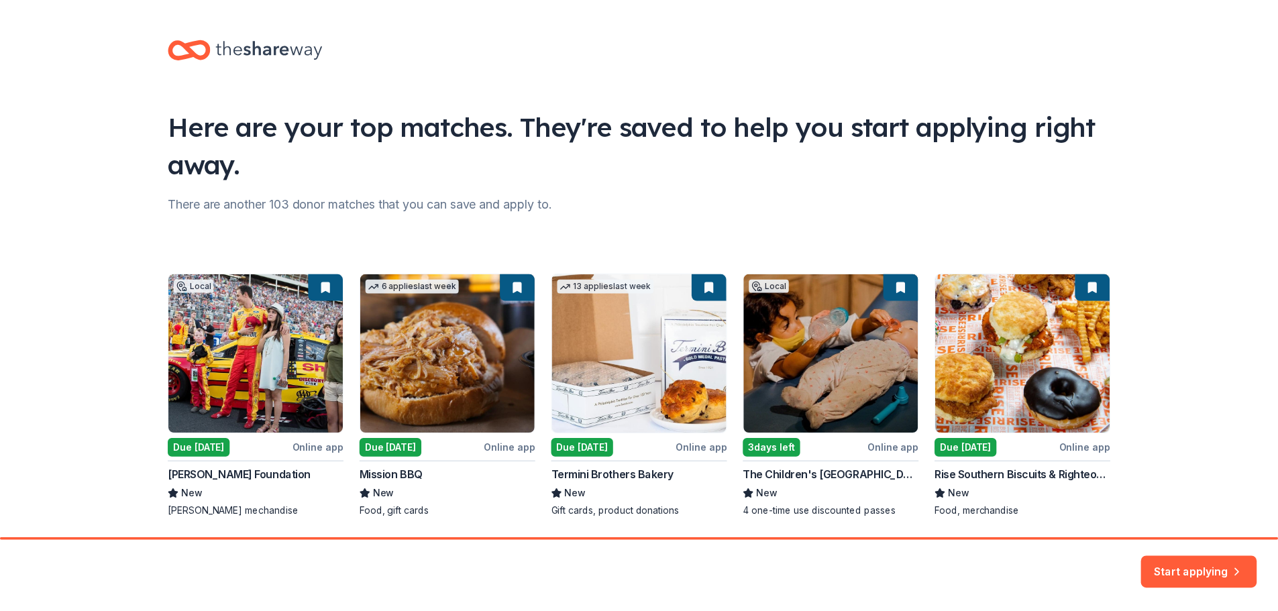
scroll to position [44, 0]
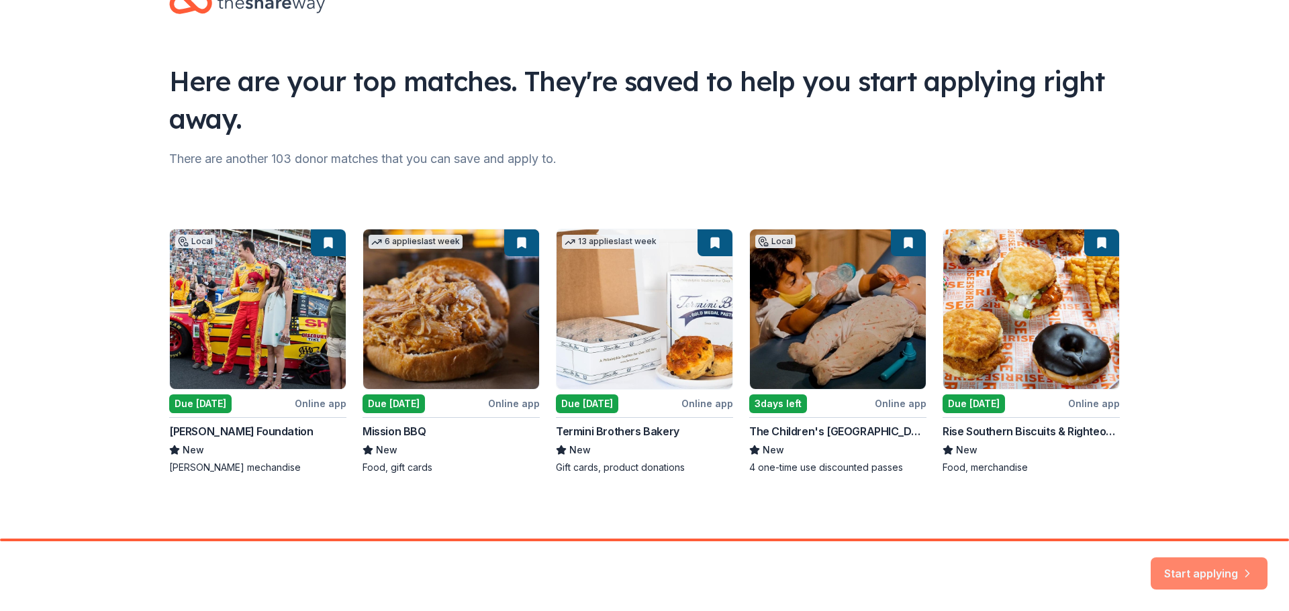
click at [1203, 567] on button "Start applying" at bounding box center [1208, 566] width 117 height 32
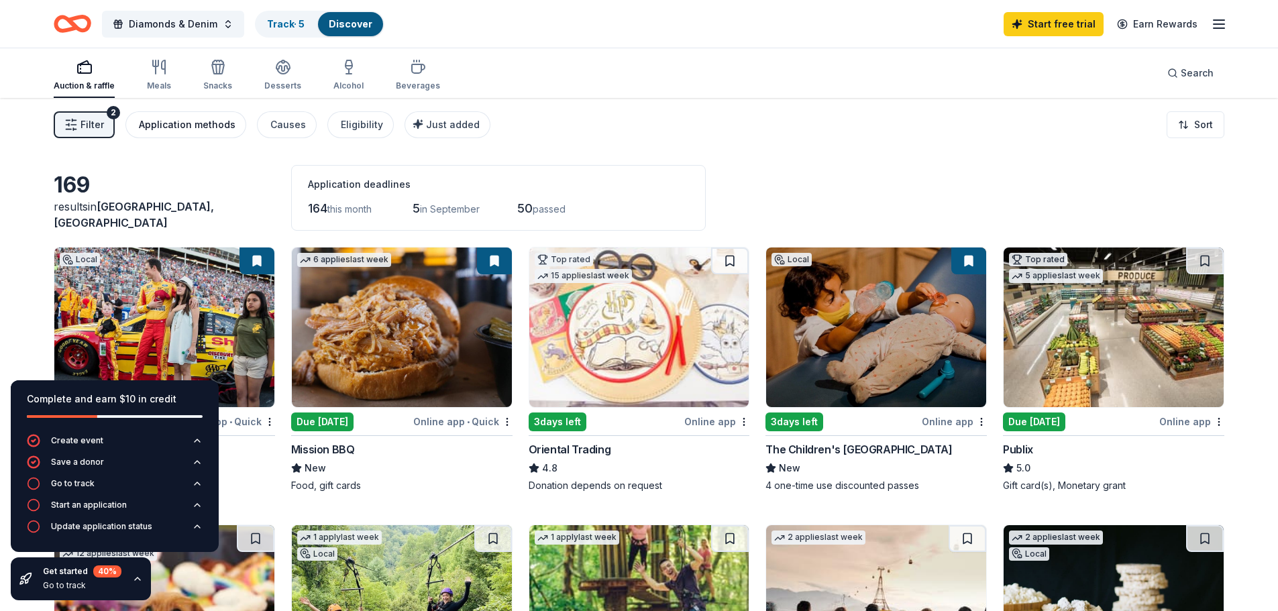
click at [175, 128] on div "Application methods" at bounding box center [187, 125] width 97 height 16
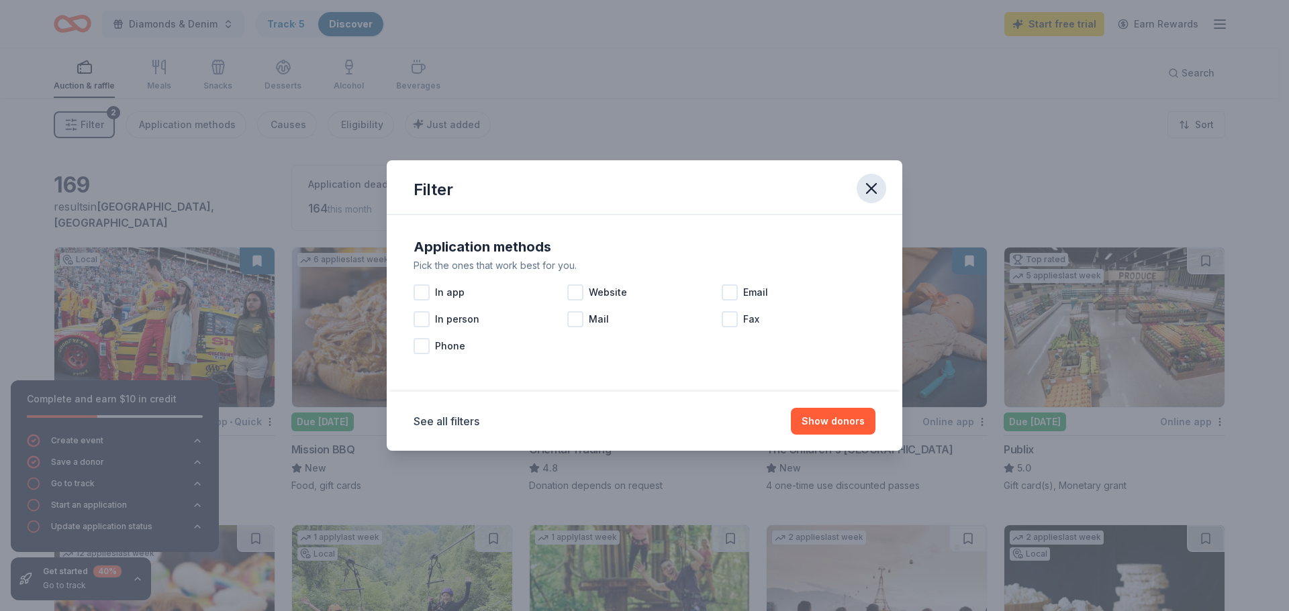
click at [874, 189] on icon "button" at bounding box center [871, 188] width 19 height 19
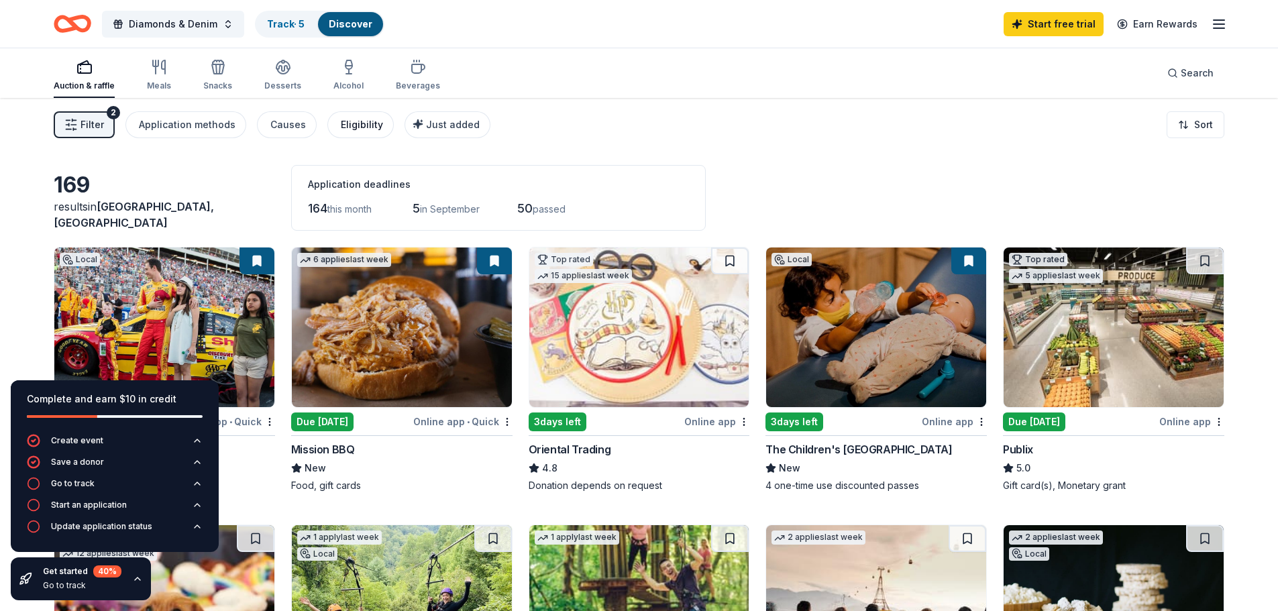
click at [367, 117] on div "Eligibility" at bounding box center [362, 125] width 42 height 16
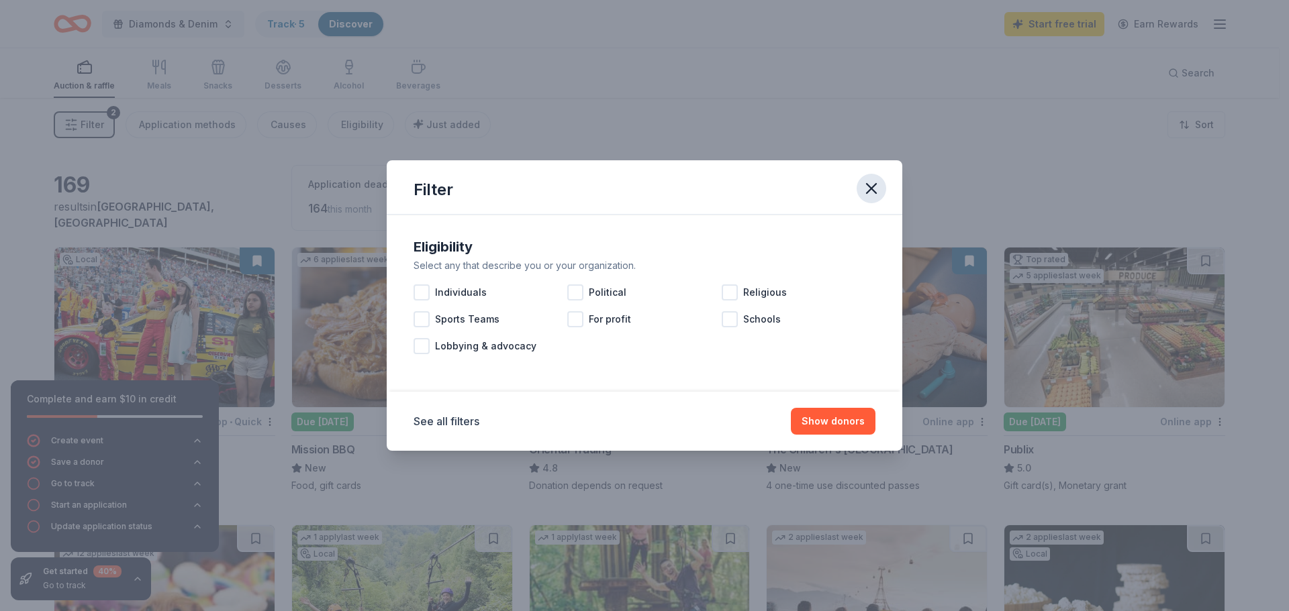
click at [870, 187] on icon "button" at bounding box center [871, 188] width 19 height 19
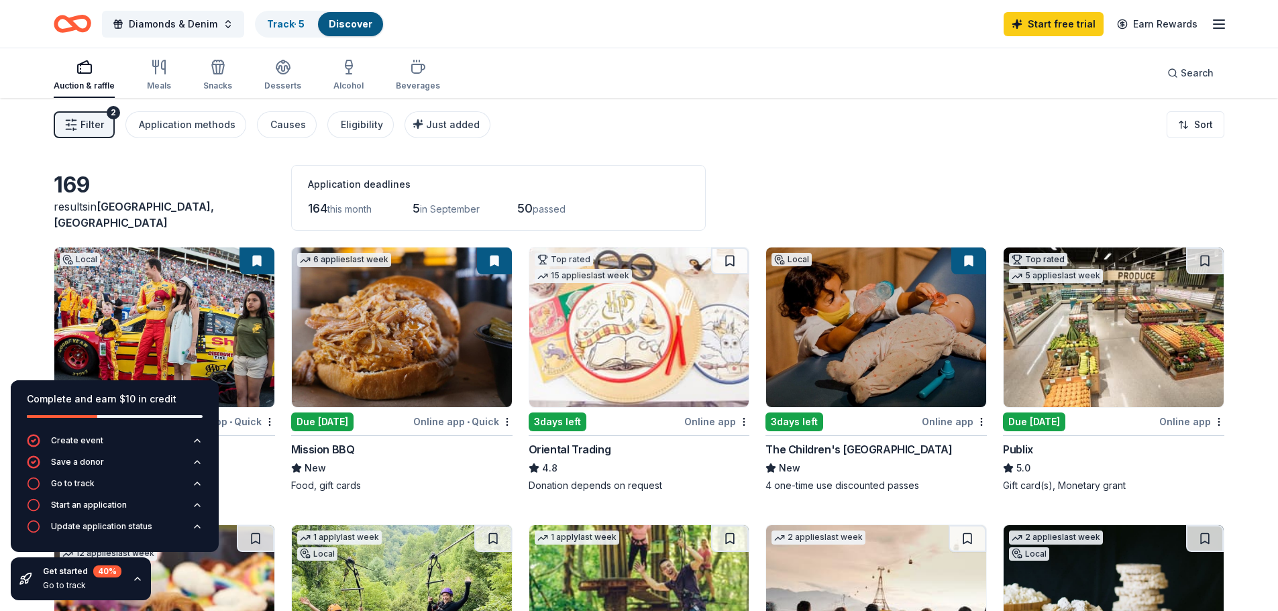
click at [395, 326] on img at bounding box center [402, 328] width 220 height 160
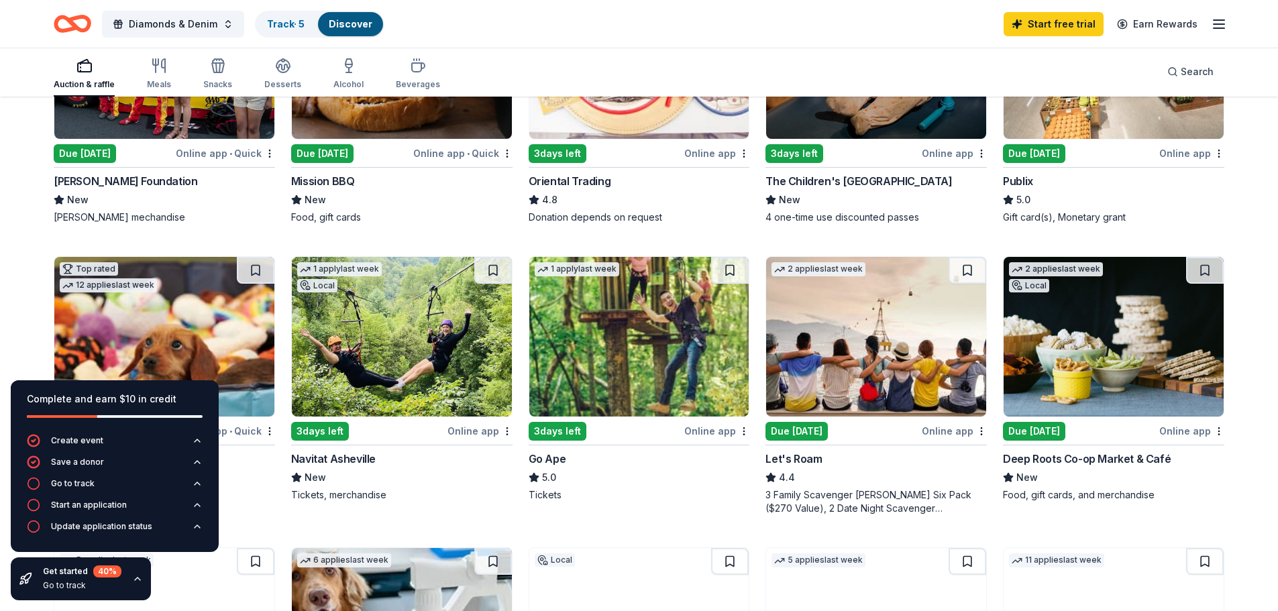
scroll to position [403, 0]
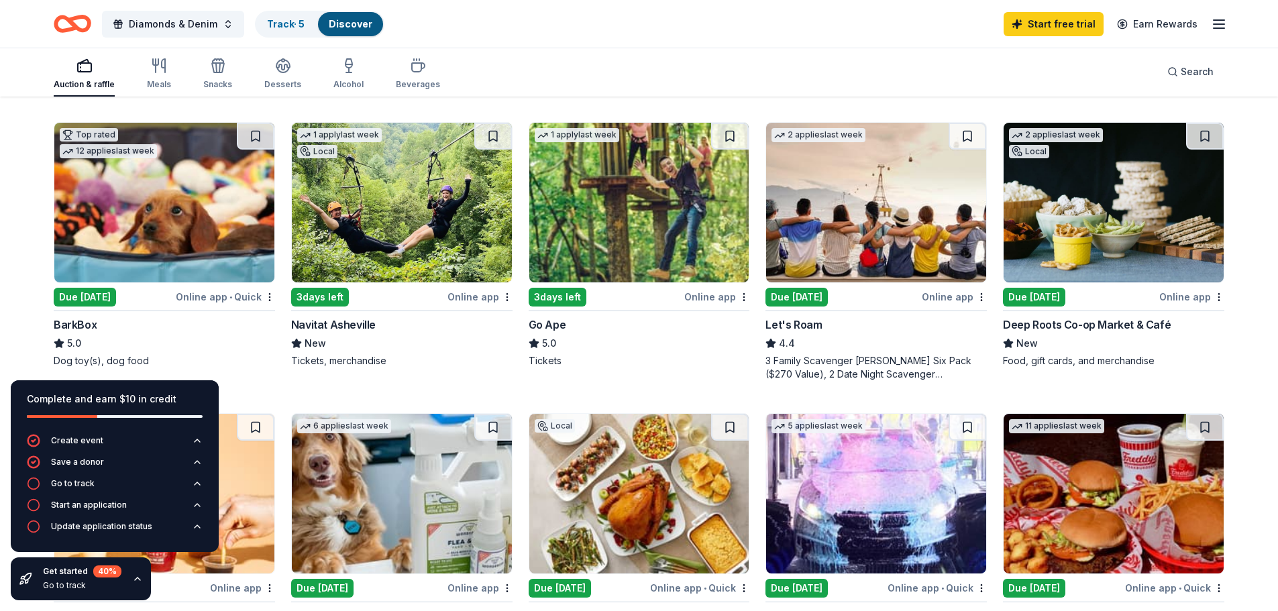
click at [1068, 217] on img at bounding box center [1114, 203] width 220 height 160
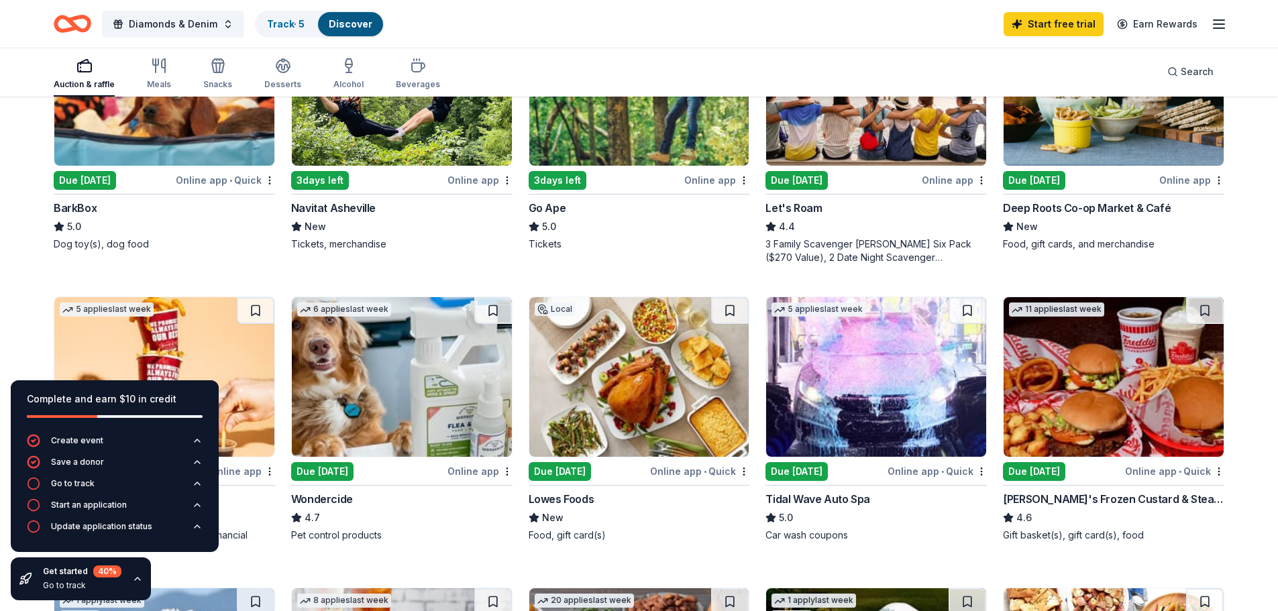
scroll to position [604, 0]
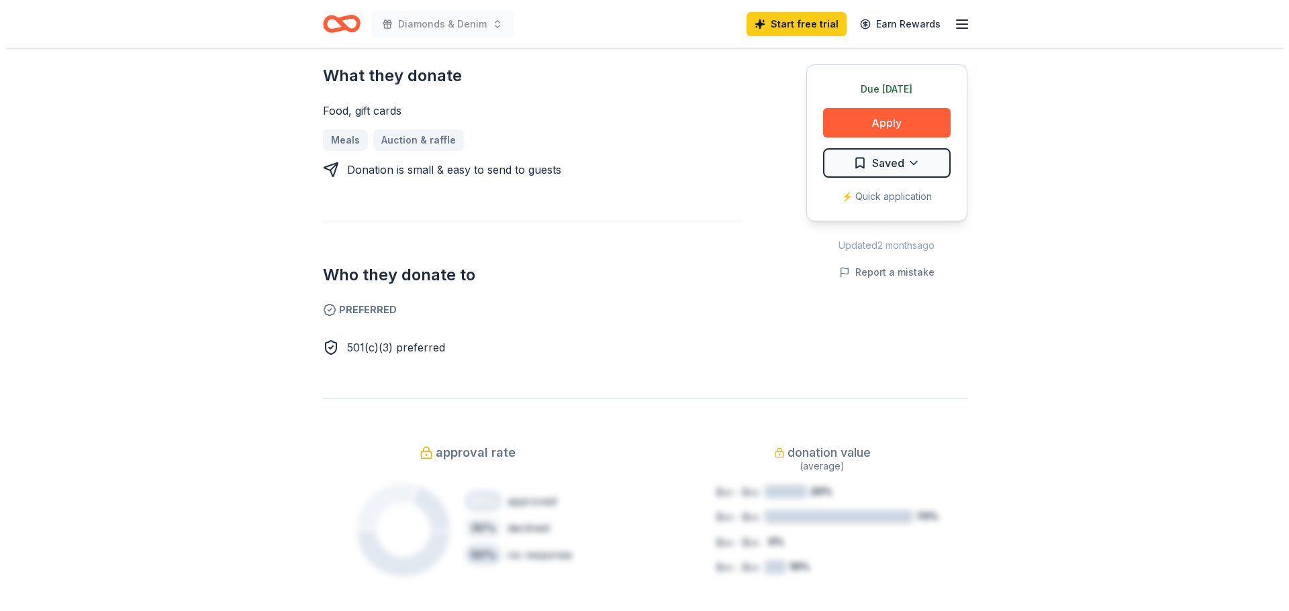
scroll to position [268, 0]
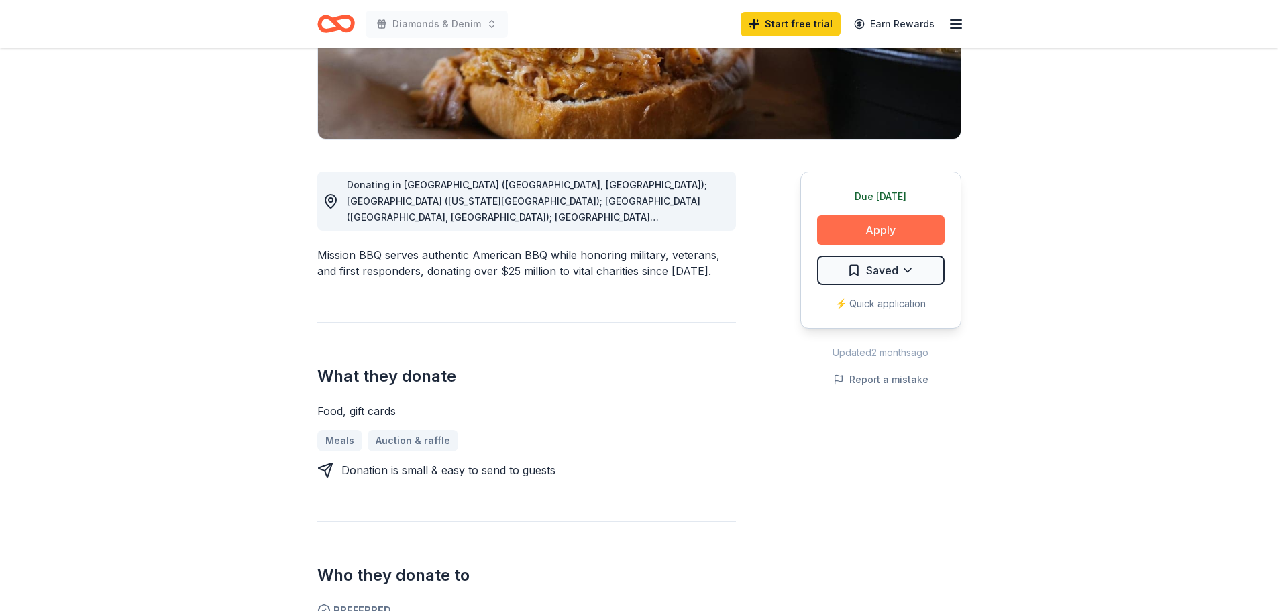
click at [888, 232] on button "Apply" at bounding box center [881, 230] width 128 height 30
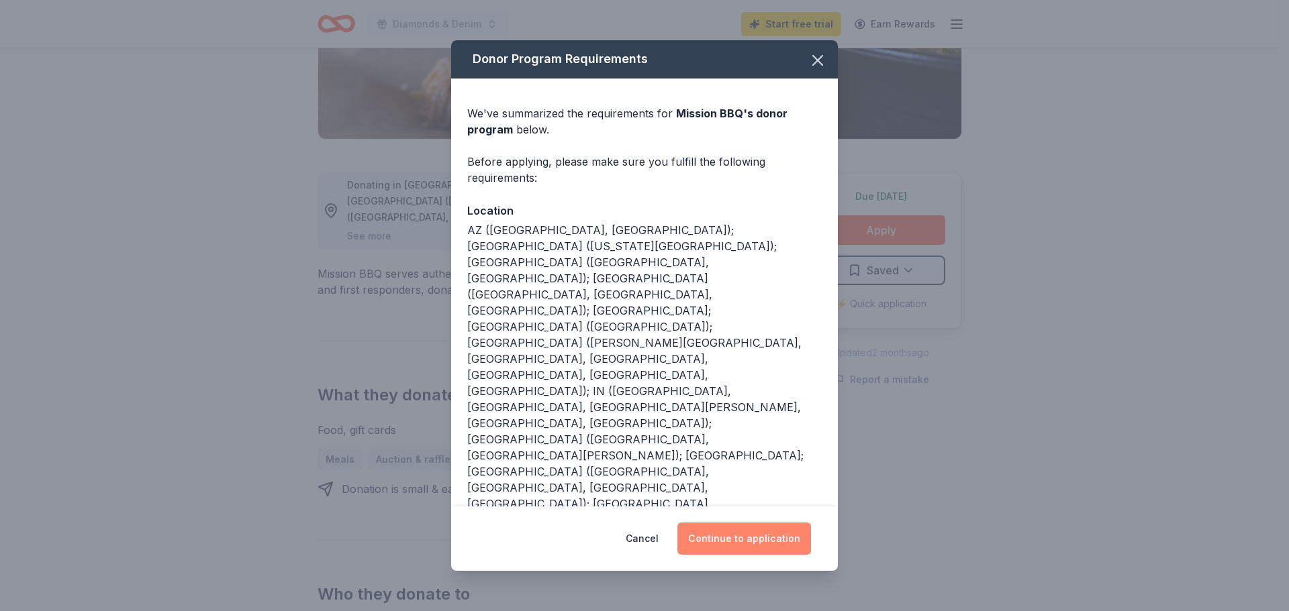
click at [780, 537] on button "Continue to application" at bounding box center [744, 539] width 134 height 32
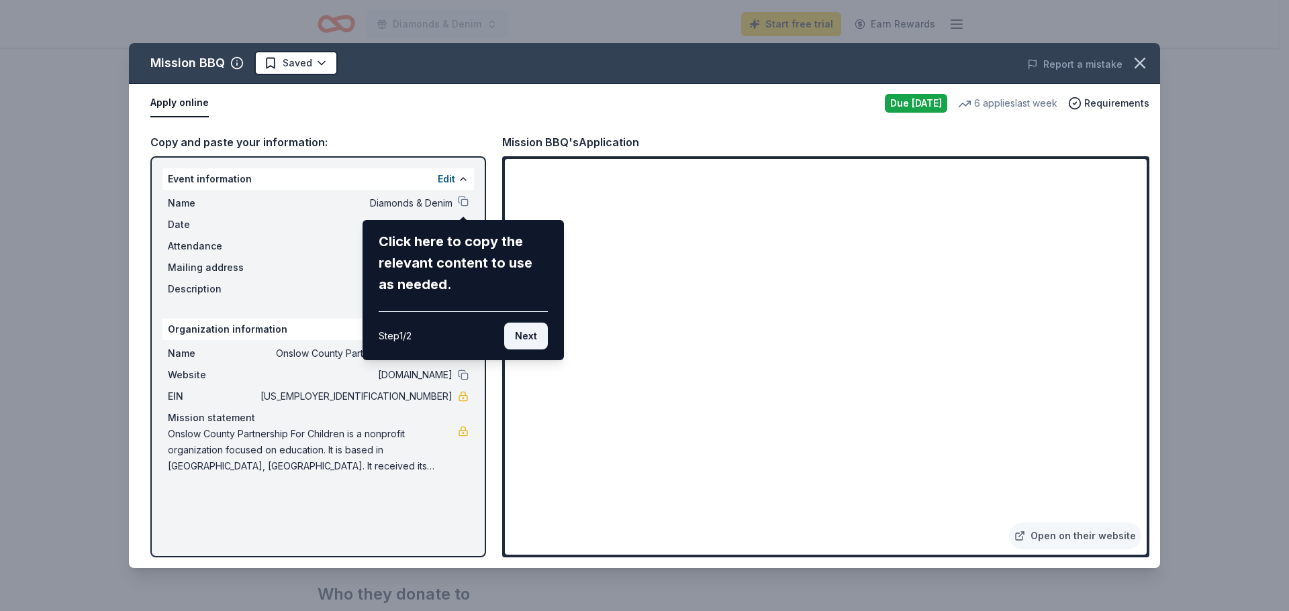
click at [521, 338] on button "Next" at bounding box center [526, 336] width 44 height 27
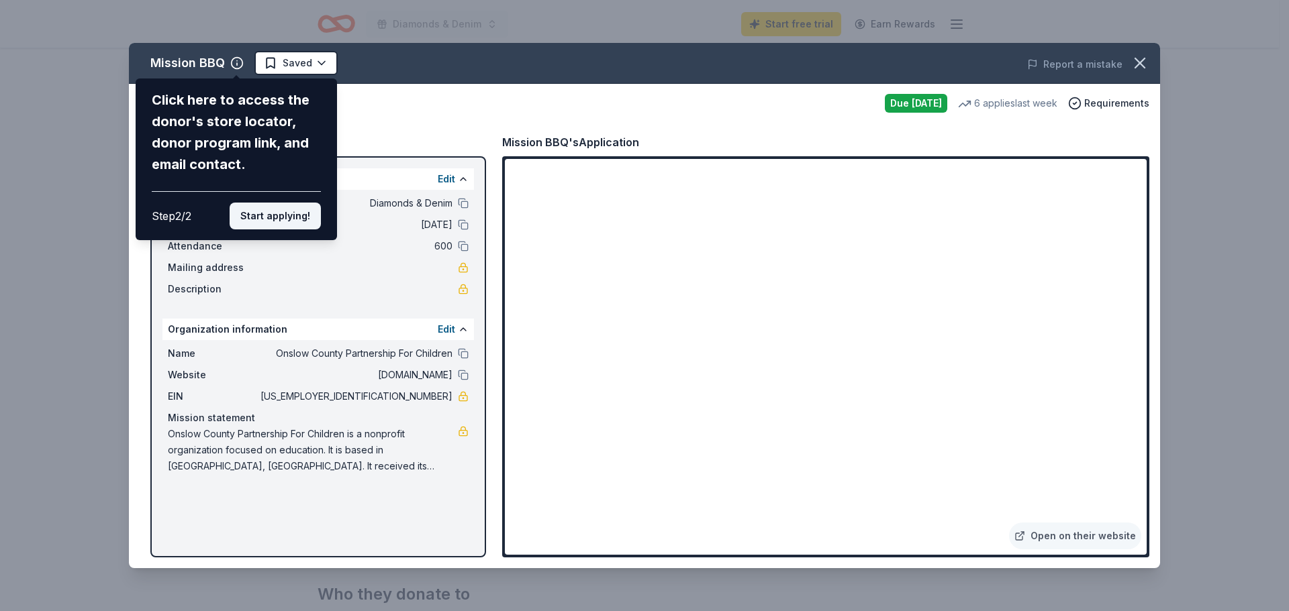
click at [273, 221] on button "Start applying!" at bounding box center [275, 216] width 91 height 27
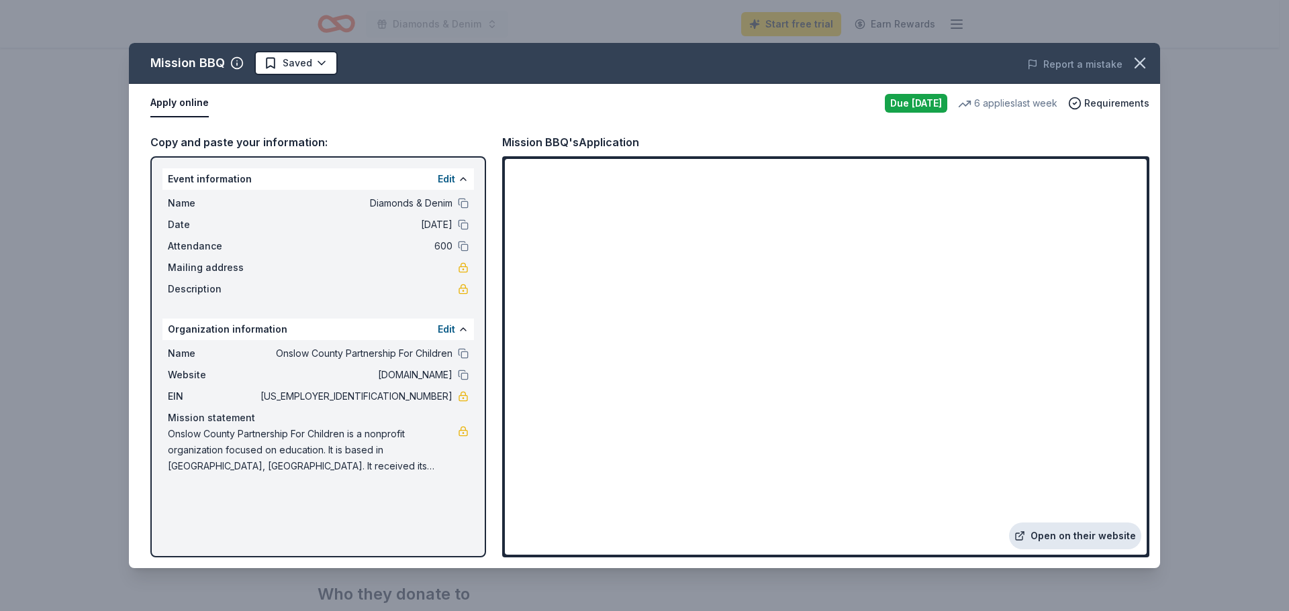
click at [1074, 540] on link "Open on their website" at bounding box center [1075, 536] width 132 height 27
